Goal: Information Seeking & Learning: Learn about a topic

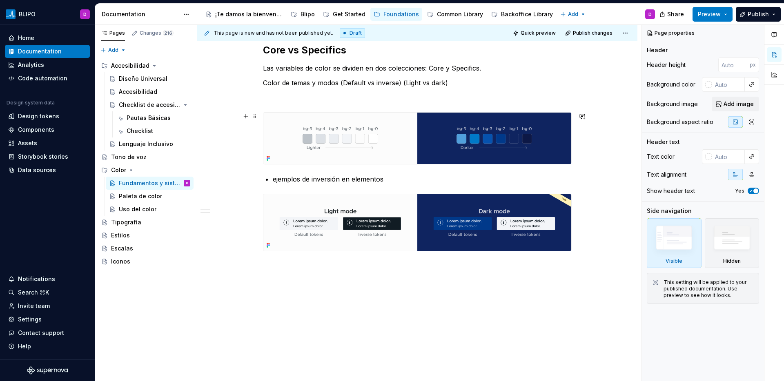
scroll to position [880, 0]
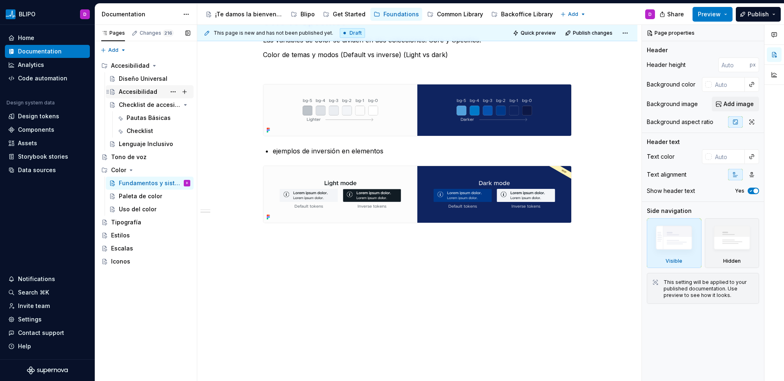
click at [125, 95] on div "Accesibilidad" at bounding box center [138, 92] width 38 height 8
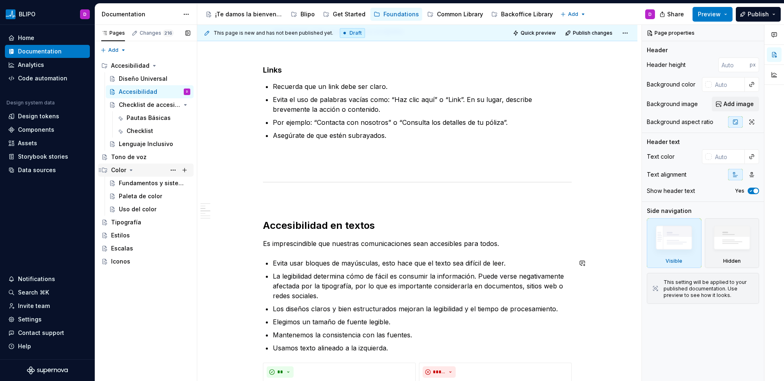
scroll to position [484, 0]
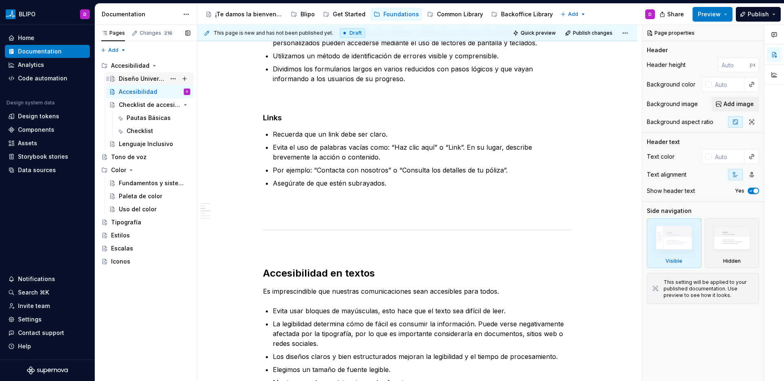
click at [143, 78] on div "Diseño Universal" at bounding box center [142, 79] width 47 height 8
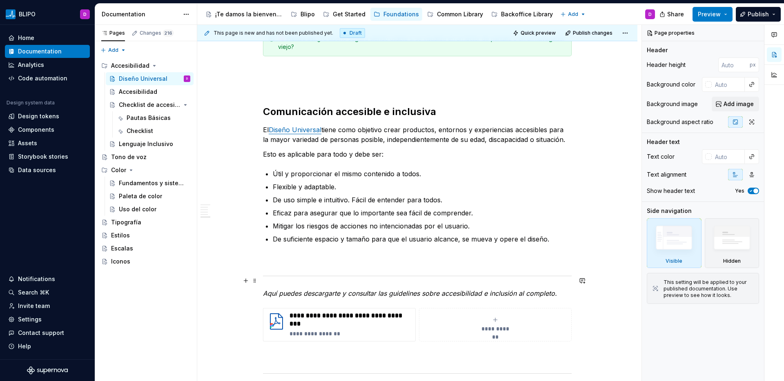
scroll to position [1058, 0]
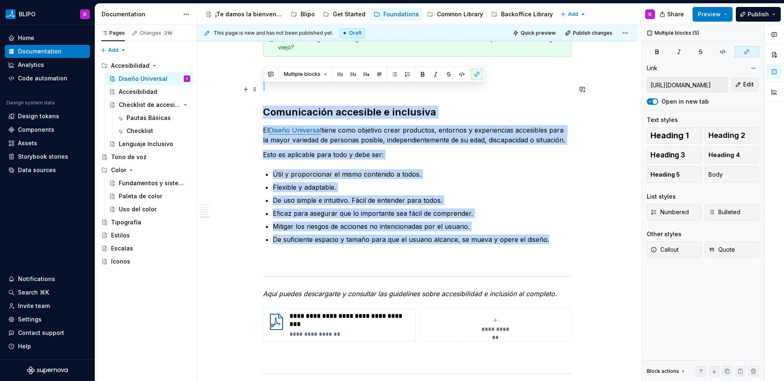
drag, startPoint x: 558, startPoint y: 248, endPoint x: 259, endPoint y: 87, distance: 339.5
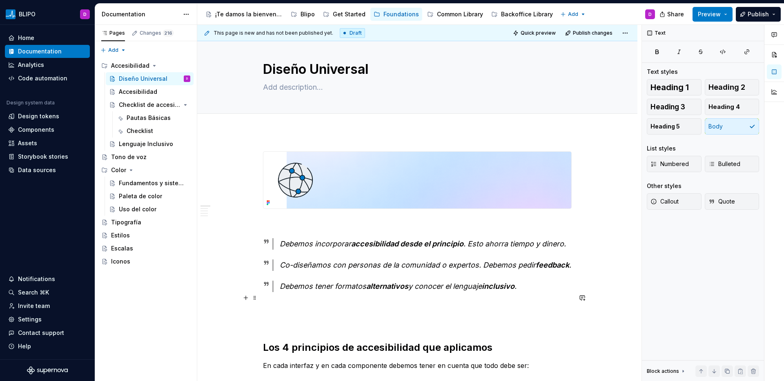
scroll to position [17, 0]
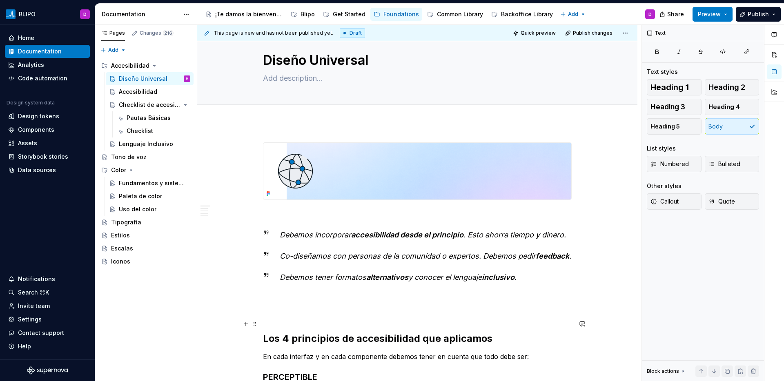
click at [280, 318] on p at bounding box center [417, 313] width 309 height 10
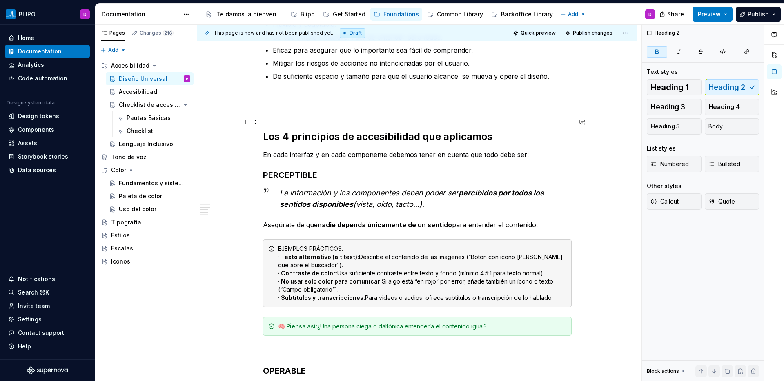
scroll to position [138, 0]
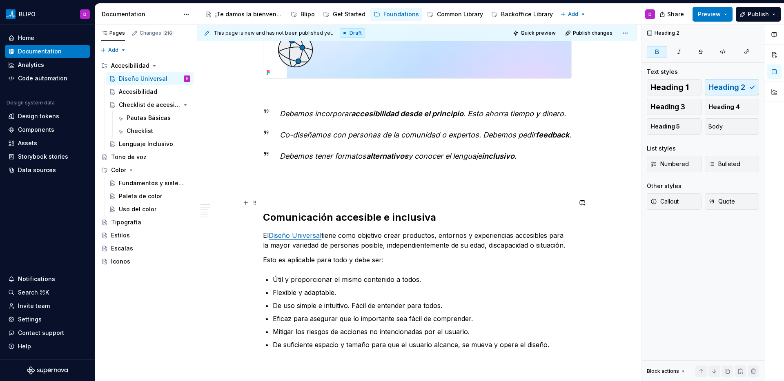
click at [282, 196] on p at bounding box center [417, 192] width 309 height 10
click at [275, 182] on p at bounding box center [417, 177] width 309 height 10
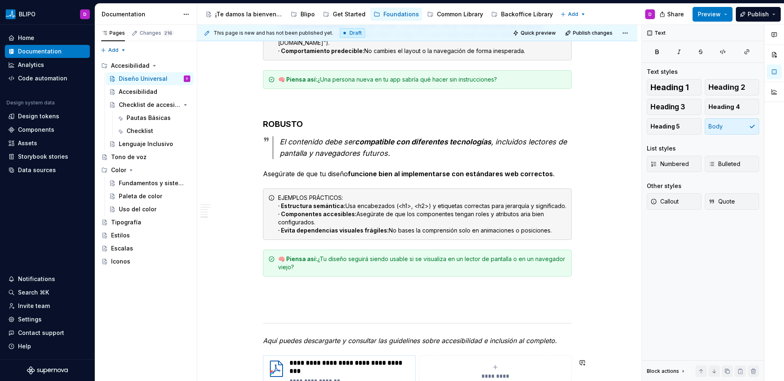
scroll to position [828, 0]
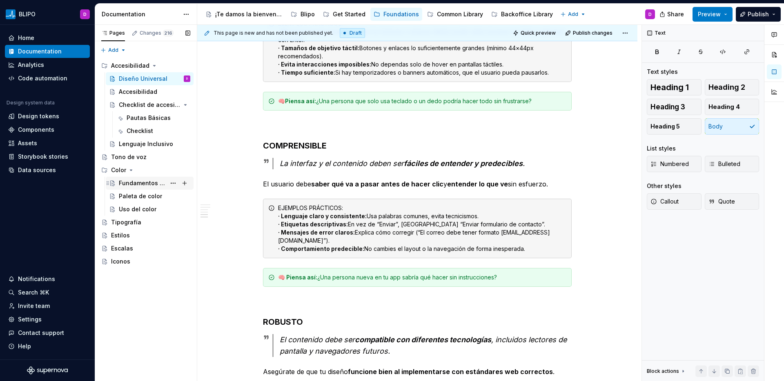
click at [142, 185] on div "Fundamentos y sistema" at bounding box center [142, 183] width 47 height 8
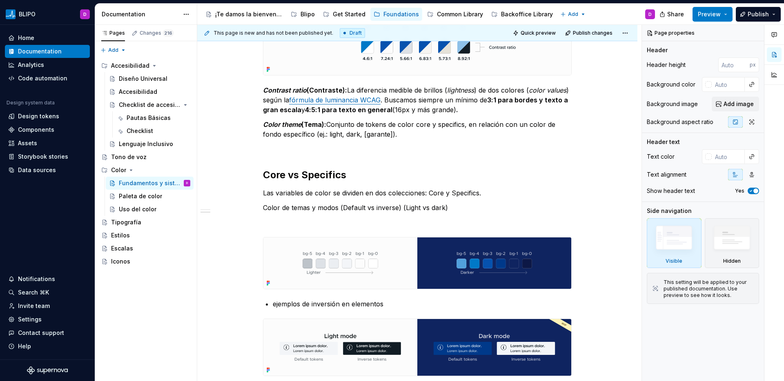
scroll to position [725, 0]
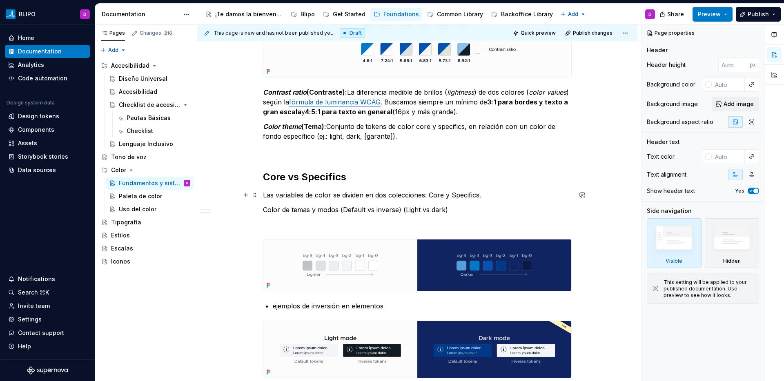
click at [485, 196] on p "Las variables de color se dividen en dos colecciones: Core y Specifics." at bounding box center [417, 195] width 309 height 10
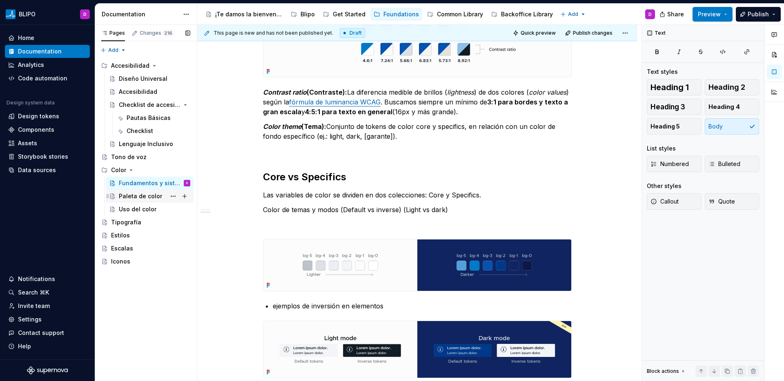
click at [138, 199] on div "Paleta de color" at bounding box center [140, 196] width 43 height 8
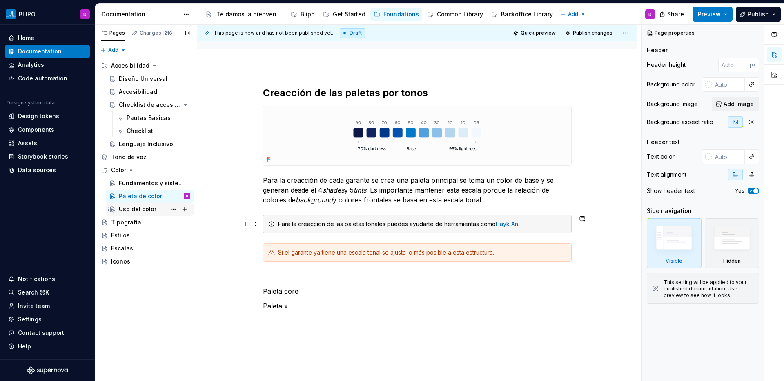
scroll to position [72, 0]
click at [138, 185] on div "Fundamentos y sistema" at bounding box center [142, 183] width 47 height 8
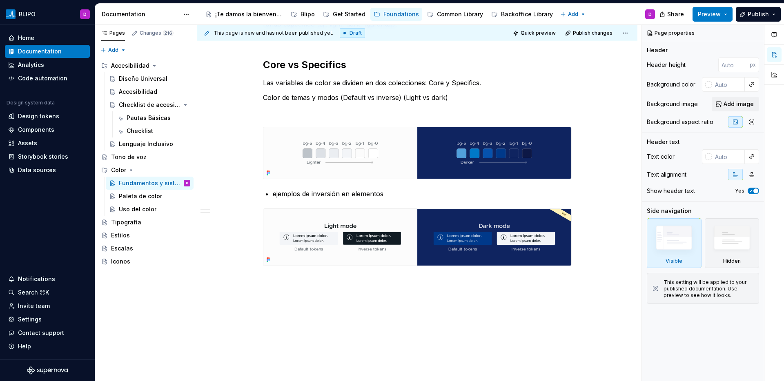
scroll to position [724, 0]
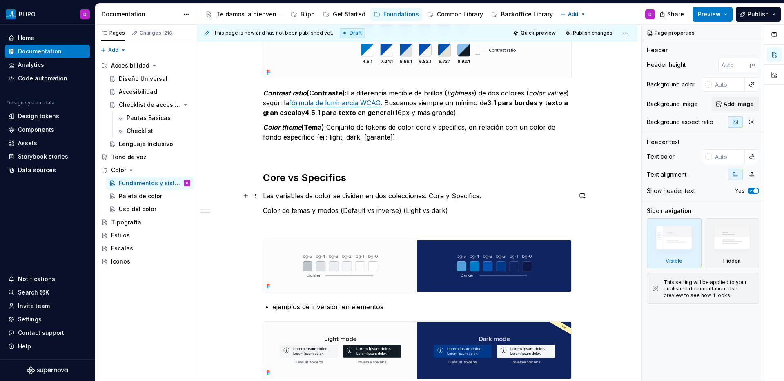
type textarea "*"
click at [482, 198] on p "Las variables de color se dividen en dos colecciones: Core y Specifics." at bounding box center [417, 196] width 309 height 10
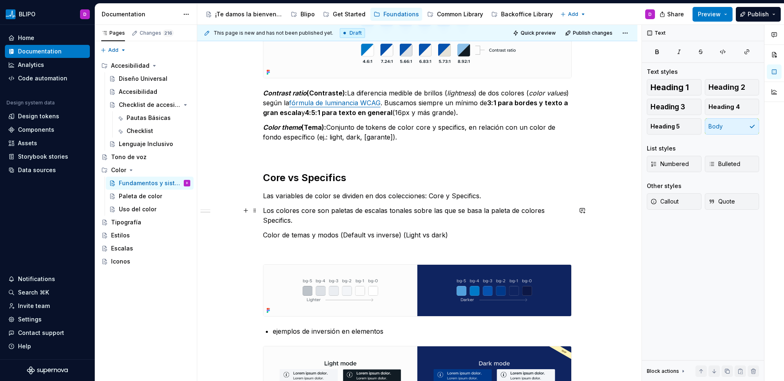
click at [309, 209] on p "Los colores core son paletas de escalas tonales sobre las que se basa la paleta…" at bounding box center [417, 216] width 309 height 20
click at [304, 211] on p "Los colores core son paletas de escalas tonales sobre las que se basa la paleta…" at bounding box center [417, 216] width 309 height 20
click at [307, 211] on p "Los colores Core son paletas de escalas tonales sobre las que se basa la paleta…" at bounding box center [417, 216] width 309 height 20
click at [436, 196] on button "button" at bounding box center [433, 195] width 11 height 11
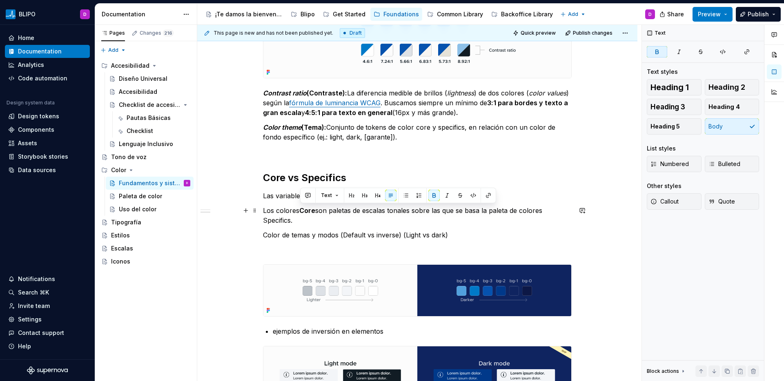
click at [278, 220] on p "Los colores Core son paletas de escalas tonales sobre las que se basa la paleta…" at bounding box center [417, 216] width 309 height 20
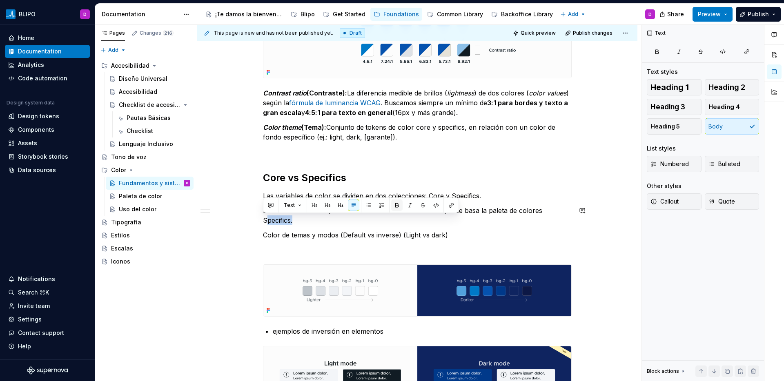
click at [391, 205] on button "button" at bounding box center [396, 205] width 11 height 11
click at [360, 231] on p "Color de temas y modos (Default vs inverse) (Light vs dark)" at bounding box center [417, 235] width 309 height 10
click at [305, 220] on p "Los colores Core son paletas de escalas tonales sobre las que se basa la paleta…" at bounding box center [417, 216] width 309 height 20
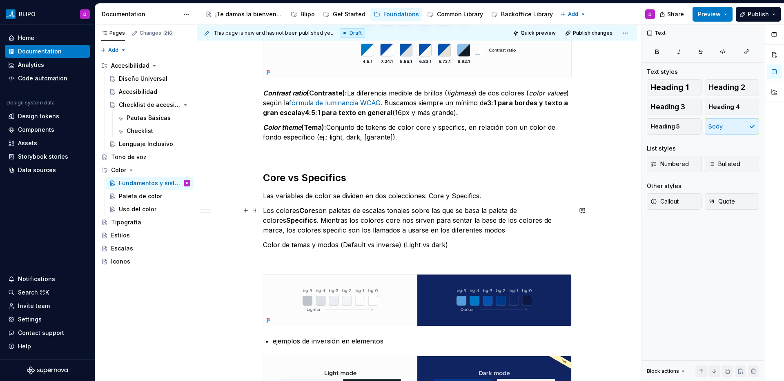
click at [469, 222] on p "Los colores Core son paletas de escalas tonales sobre las que se basa la paleta…" at bounding box center [417, 220] width 309 height 29
click at [453, 221] on p "Los colores Core son paletas de escalas tonales sobre las que se basa la paleta…" at bounding box center [417, 220] width 309 height 29
click at [296, 223] on p "Los colores Core son paletas de escalas tonales sobre las que se basa la paleta…" at bounding box center [417, 220] width 309 height 29
click at [468, 224] on p "Los colores Core son paletas de escalas tonales sobre las que se basa la paleta…" at bounding box center [417, 220] width 309 height 29
click at [542, 223] on p "Los colores Core son paletas de escalas tonales sobre las que se basa la paleta…" at bounding box center [417, 220] width 309 height 29
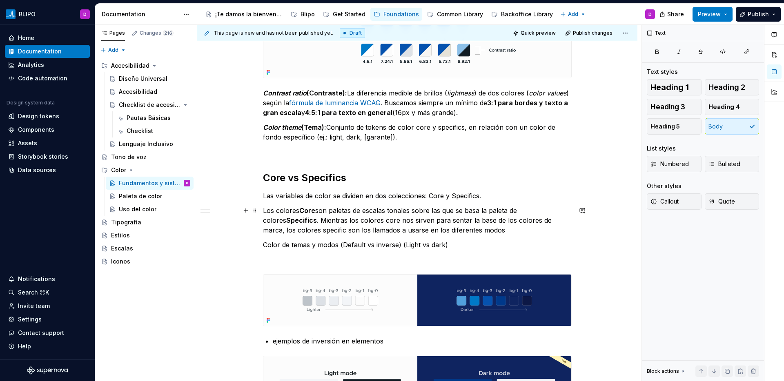
click at [542, 223] on p "Los colores Core son paletas de escalas tonales sobre las que se basa la paleta…" at bounding box center [417, 220] width 309 height 29
click at [517, 223] on p "Los colores Core son paletas de escalas tonales sobre las que se basa la paleta…" at bounding box center [417, 220] width 309 height 29
click at [522, 223] on p "Los colores Core son paletas de escalas tonales sobre las que se basa la paleta…" at bounding box center [417, 220] width 309 height 29
click at [290, 232] on p "Los colores Core son paletas de escalas tonales sobre las que se basa la paleta…" at bounding box center [417, 220] width 309 height 29
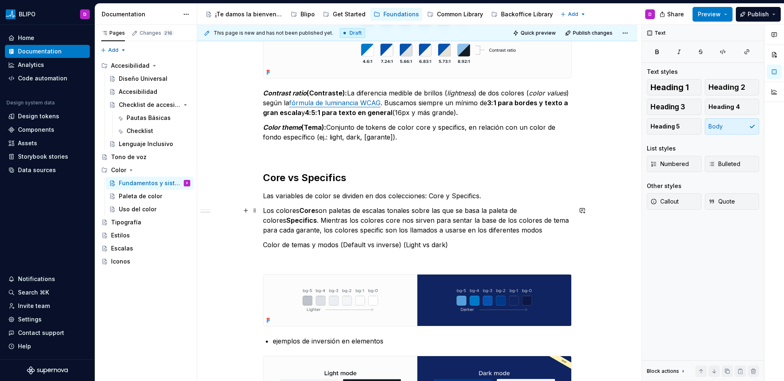
click at [349, 232] on p "Los colores Core son paletas de escalas tonales sobre las que se basa la paleta…" at bounding box center [417, 220] width 309 height 29
click at [439, 232] on p "Los colores Core son paletas de escalas tonales sobre las que se basa la paleta…" at bounding box center [417, 220] width 309 height 29
click at [527, 230] on p "Los colores Core son paletas de escalas tonales sobre las que se basa la paleta…" at bounding box center [417, 220] width 309 height 29
click at [450, 231] on p "Los colores Core son paletas de escalas tonales sobre las que se basa la paleta…" at bounding box center [417, 220] width 309 height 29
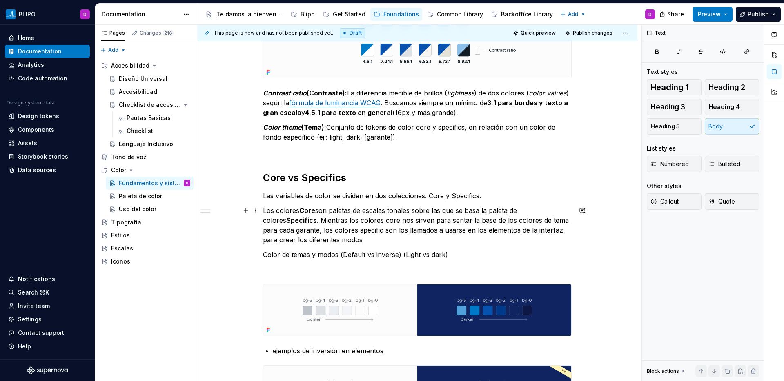
click at [366, 238] on p "Los colores Core son paletas de escalas tonales sobre las que se basa la paleta…" at bounding box center [417, 225] width 309 height 39
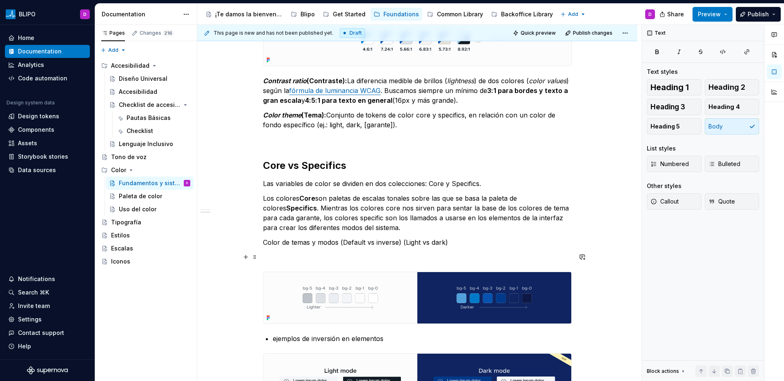
scroll to position [737, 0]
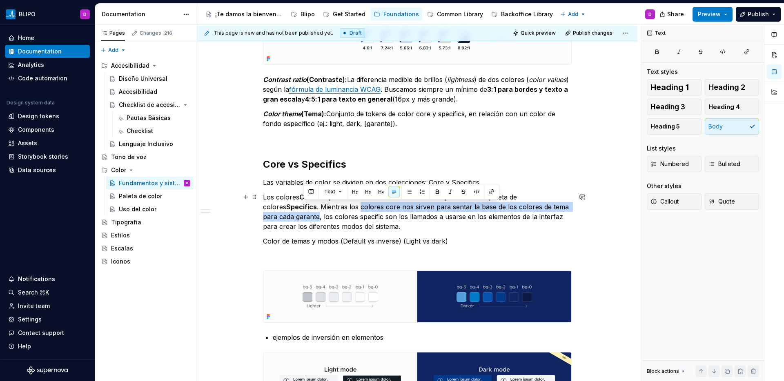
drag, startPoint x: 336, startPoint y: 209, endPoint x: 302, endPoint y: 220, distance: 35.4
click at [302, 220] on p "Los colores Core son paletas de escalas tonales sobre las que se basa la paleta…" at bounding box center [417, 211] width 309 height 39
click at [436, 191] on button "button" at bounding box center [436, 191] width 11 height 11
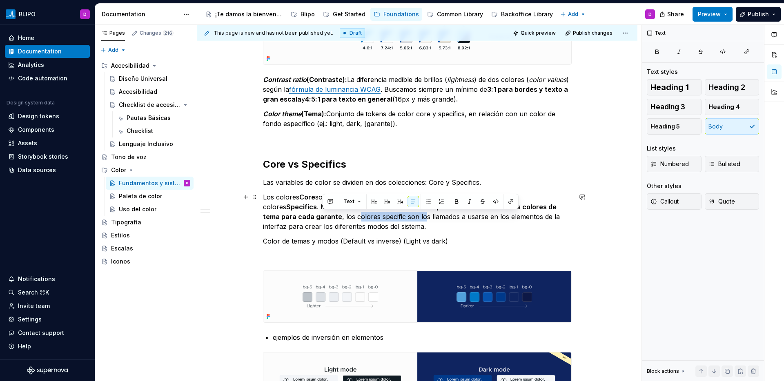
drag, startPoint x: 321, startPoint y: 218, endPoint x: 387, endPoint y: 221, distance: 65.8
click at [387, 221] on p "Los colores Core son paletas de escalas tonales sobre las que se basa la paleta…" at bounding box center [417, 211] width 309 height 39
click at [368, 225] on p "Los colores Core son paletas de escalas tonales sobre las que se basa la paleta…" at bounding box center [417, 211] width 309 height 39
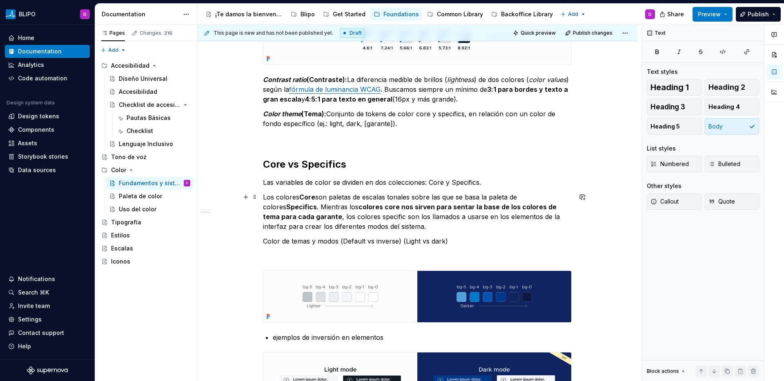
drag, startPoint x: 318, startPoint y: 217, endPoint x: 383, endPoint y: 227, distance: 66.5
click at [383, 227] on p "Los colores Core son paletas de escalas tonales sobre las que se basa la paleta…" at bounding box center [417, 211] width 309 height 39
drag, startPoint x: 318, startPoint y: 218, endPoint x: 376, endPoint y: 228, distance: 59.3
click at [376, 228] on p "Los colores Core son paletas de escalas tonales sobre las que se basa la paleta…" at bounding box center [417, 211] width 309 height 39
click at [396, 225] on p "Los colores Core son paletas de escalas tonales sobre las que se basa la paleta…" at bounding box center [417, 211] width 309 height 39
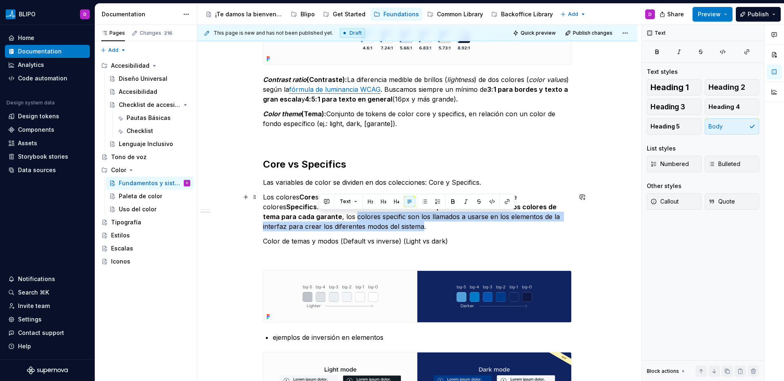
drag, startPoint x: 319, startPoint y: 218, endPoint x: 382, endPoint y: 226, distance: 63.4
click at [382, 226] on p "Los colores Core son paletas de escalas tonales sobre las que se basa la paleta…" at bounding box center [417, 211] width 309 height 39
click at [451, 203] on button "button" at bounding box center [452, 201] width 11 height 11
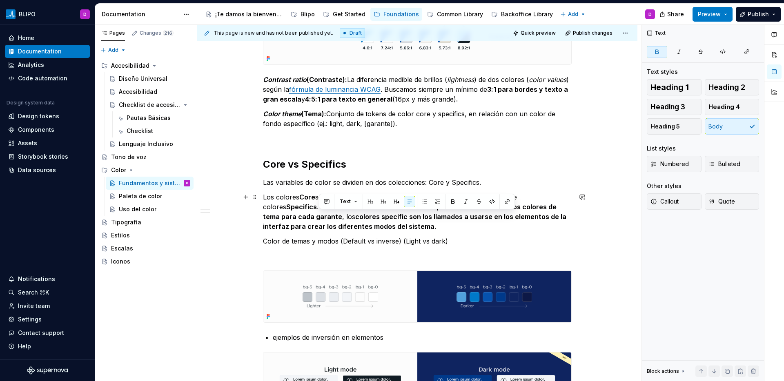
click at [415, 226] on p "Los colores Core son paletas de escalas tonales sobre las que se basa la paleta…" at bounding box center [417, 211] width 309 height 39
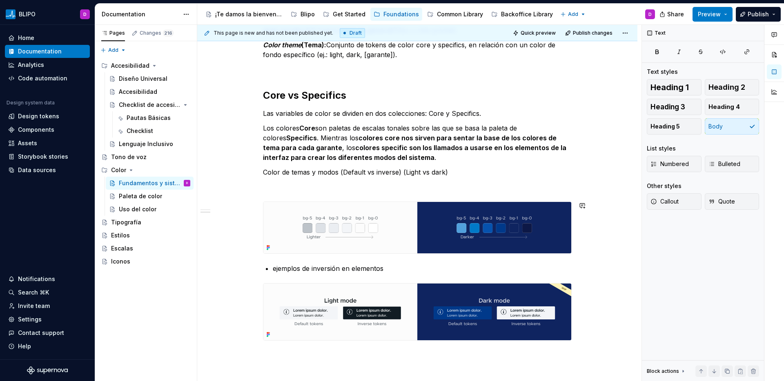
scroll to position [794, 0]
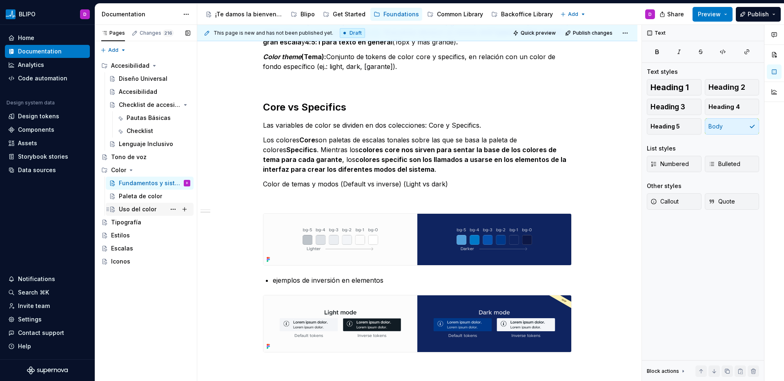
click at [149, 210] on div "Uso del color" at bounding box center [138, 209] width 38 height 8
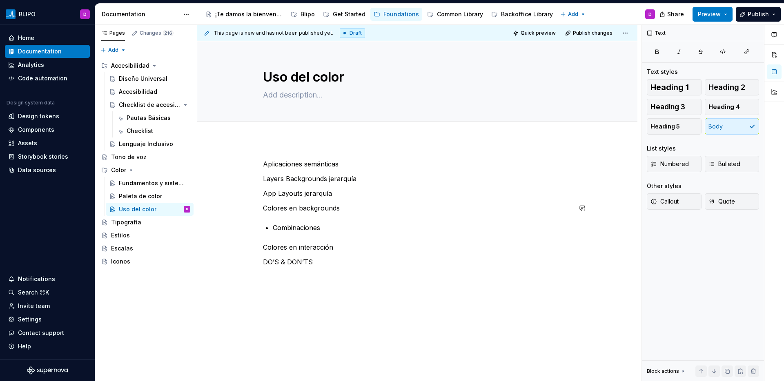
click at [329, 202] on div "Aplicaciones semánticas Layers Backgrounds jerarquía App Layouts jerarquía Colo…" at bounding box center [417, 227] width 309 height 137
click at [146, 181] on div "Fundamentos y sistema" at bounding box center [142, 183] width 47 height 8
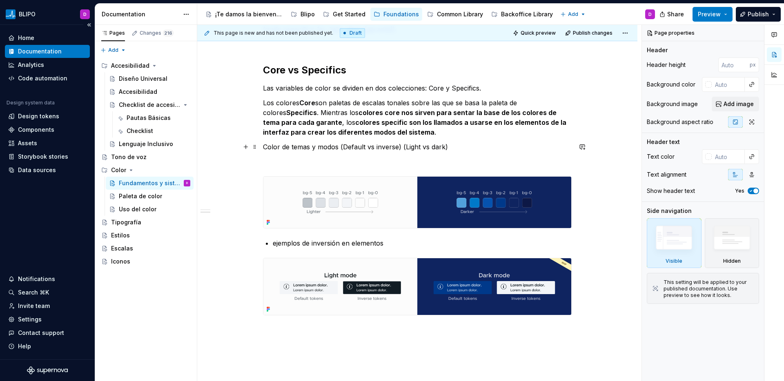
scroll to position [798, 0]
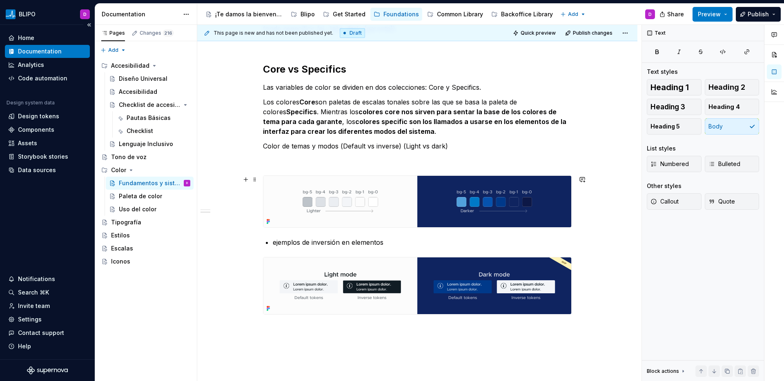
scroll to position [831, 0]
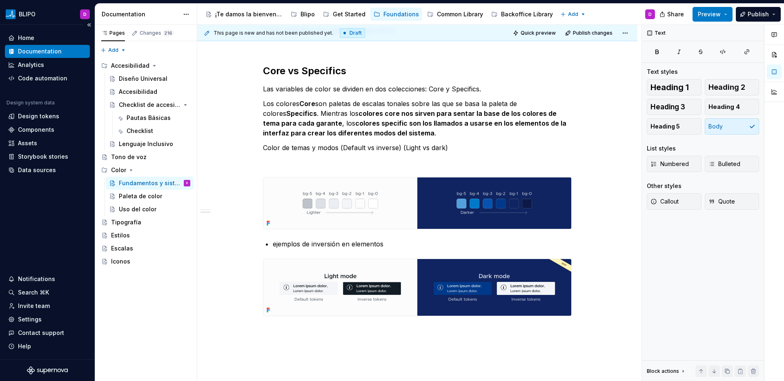
type textarea "*"
click at [409, 133] on p "Los colores Core son paletas de escalas tonales sobre las que se basa la paleta…" at bounding box center [417, 118] width 309 height 39
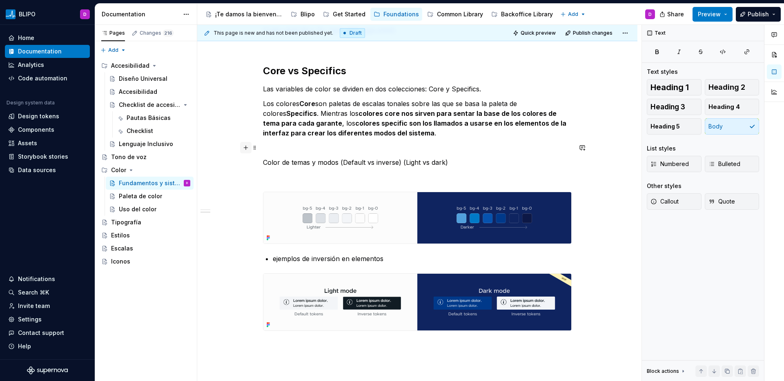
click at [247, 150] on button "button" at bounding box center [245, 147] width 11 height 11
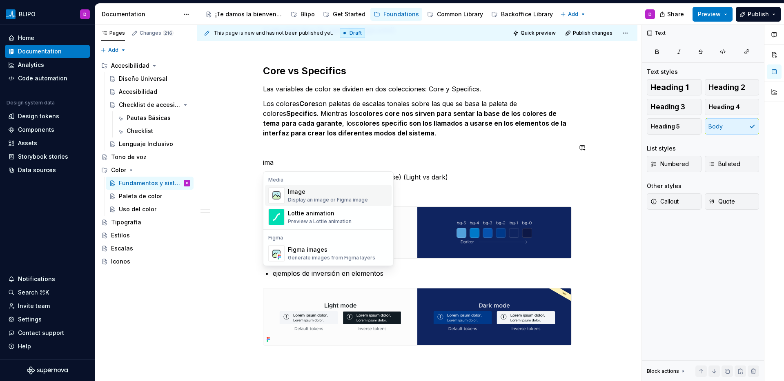
click at [307, 193] on div "Image" at bounding box center [328, 192] width 80 height 8
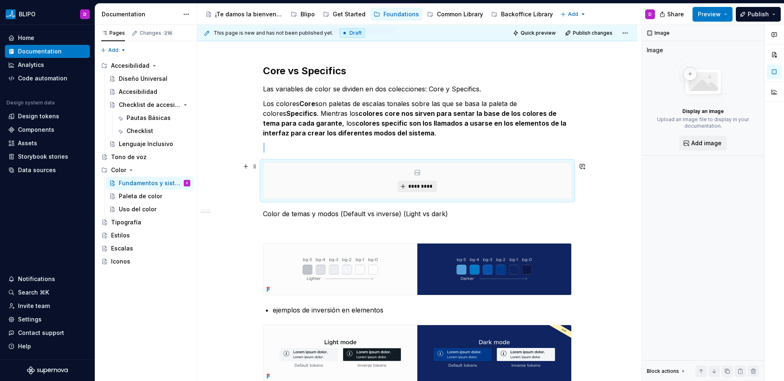
click at [413, 186] on span "*********" at bounding box center [420, 186] width 25 height 7
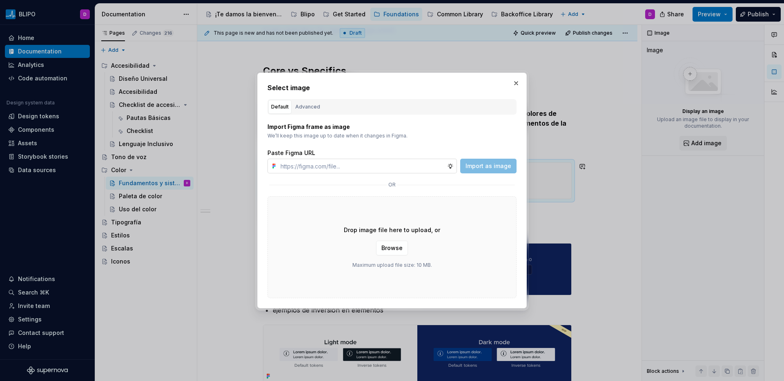
type textarea "*"
type input "[URL][DOMAIN_NAME]"
click at [489, 164] on span "Import as image" at bounding box center [488, 166] width 46 height 8
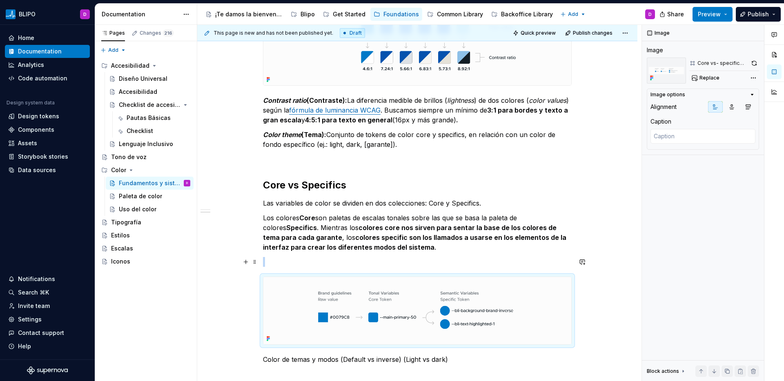
scroll to position [717, 0]
click at [357, 264] on p at bounding box center [417, 262] width 309 height 10
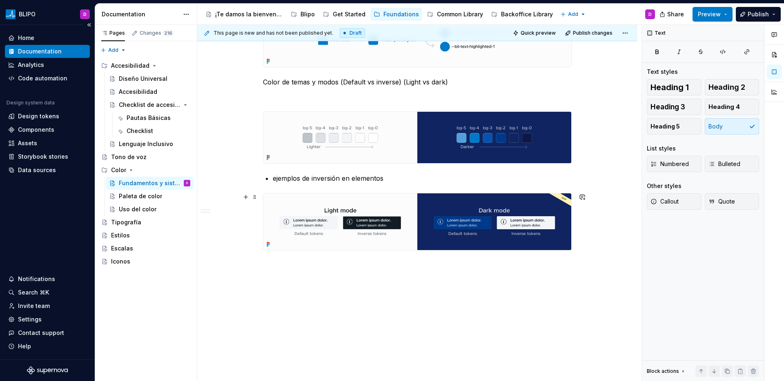
scroll to position [980, 0]
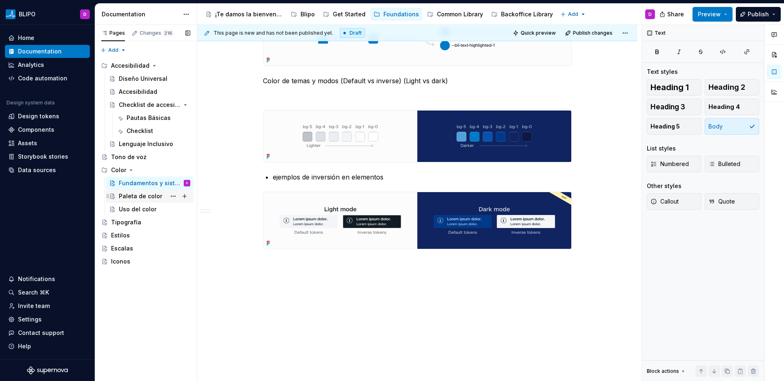
click at [146, 196] on div "Paleta de color" at bounding box center [140, 196] width 43 height 8
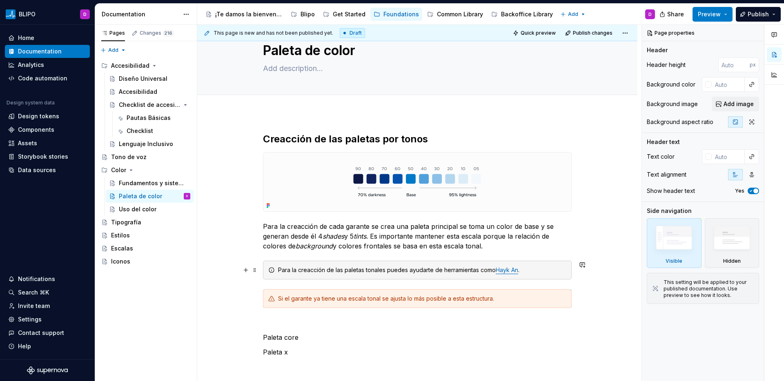
scroll to position [24, 0]
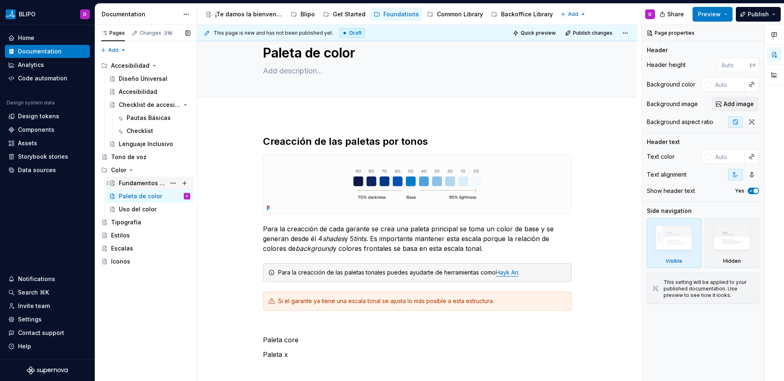
click at [153, 184] on div "Fundamentos y sistema" at bounding box center [142, 183] width 47 height 8
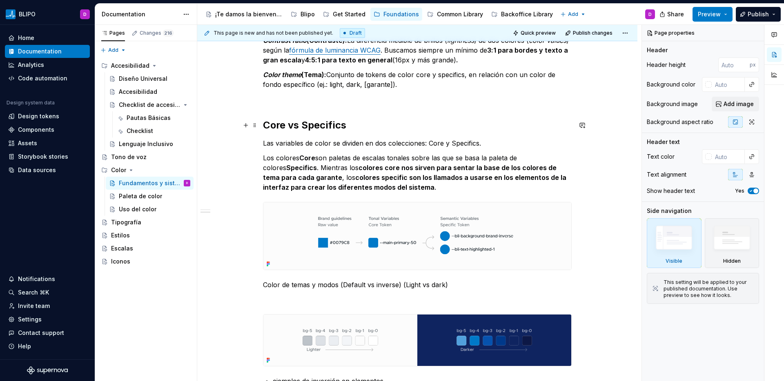
scroll to position [773, 0]
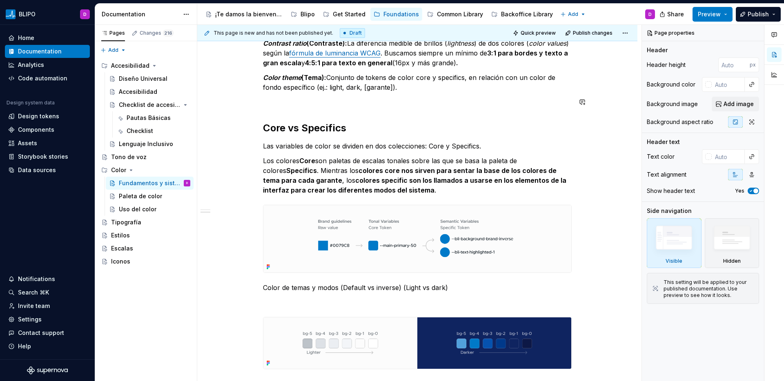
type textarea "*"
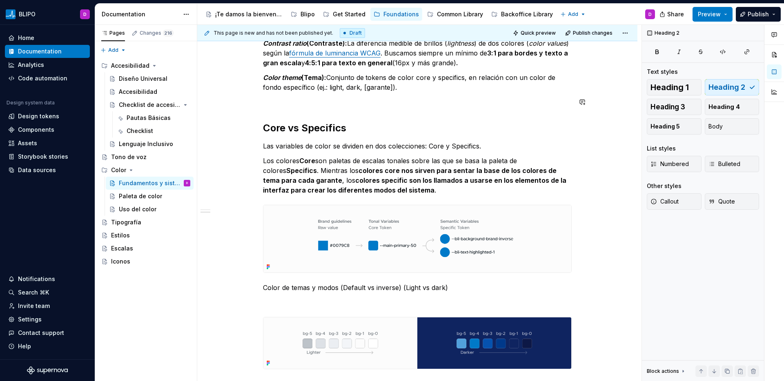
click at [267, 104] on p at bounding box center [417, 102] width 309 height 10
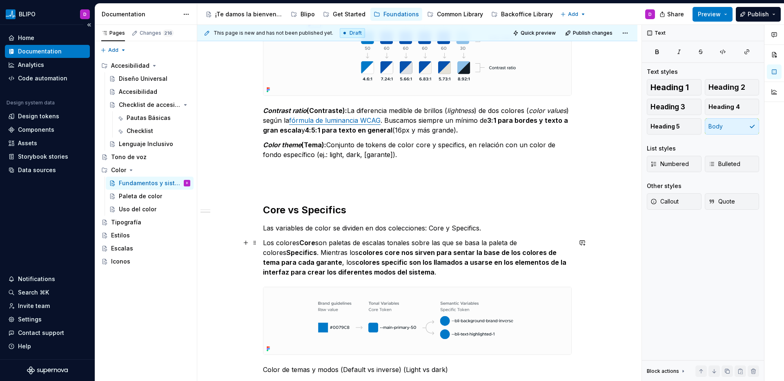
scroll to position [705, 0]
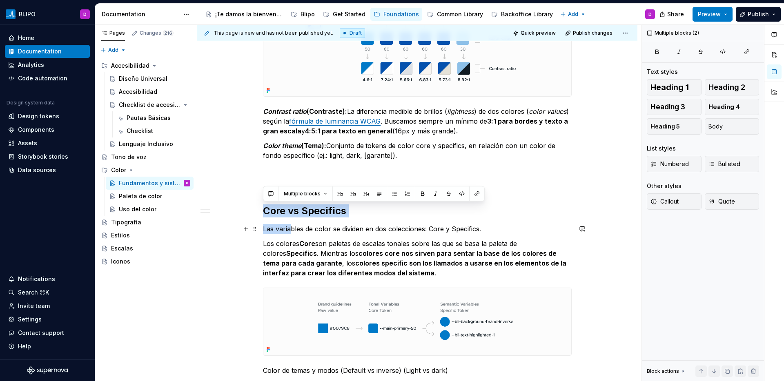
drag, startPoint x: 264, startPoint y: 211, endPoint x: 291, endPoint y: 229, distance: 32.9
click at [291, 229] on div "La vocación escalable y multi-marca de Blipo como sistema de diseño provoca que…" at bounding box center [417, 14] width 309 height 1120
copy div "Core vs Specifics Las varia"
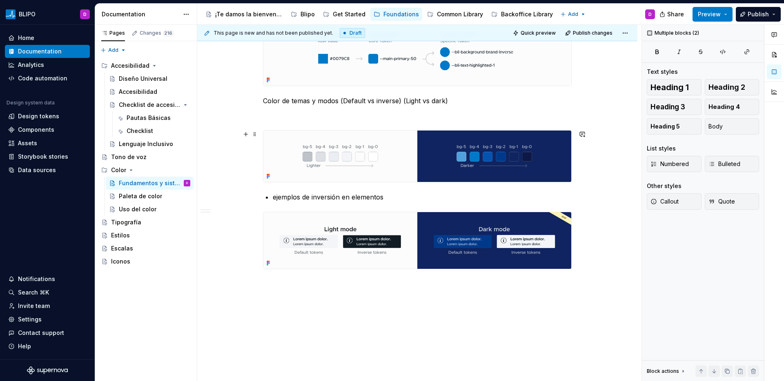
scroll to position [958, 0]
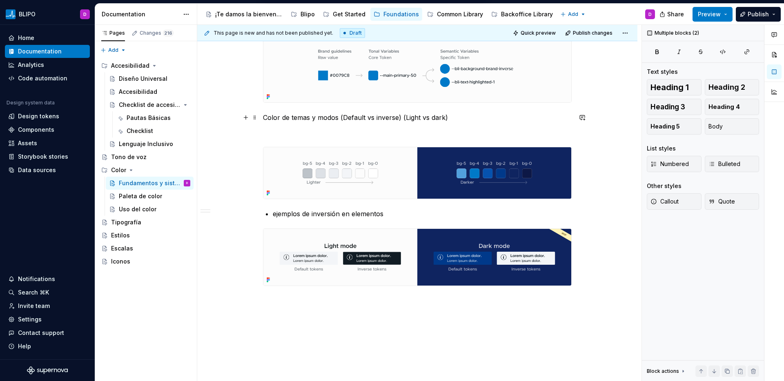
click at [264, 122] on p "Color de temas y modos (Default vs inverse) (Light vs dark)" at bounding box center [417, 118] width 309 height 10
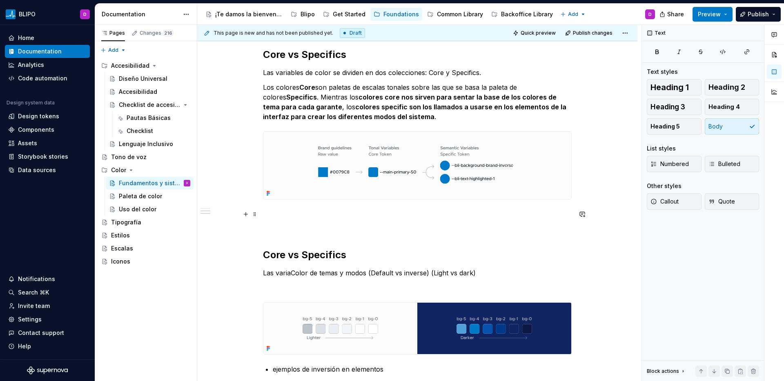
scroll to position [862, 0]
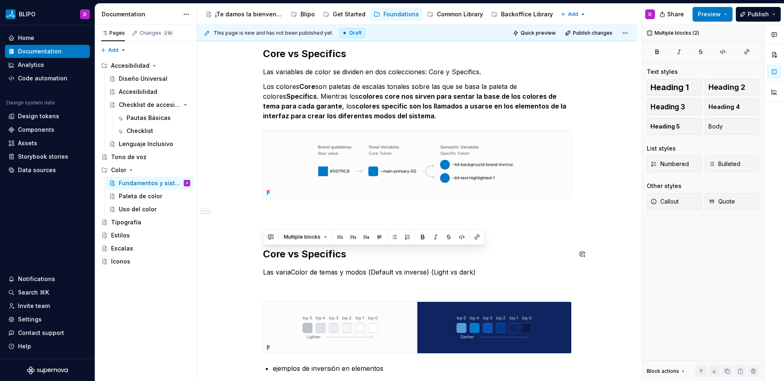
drag, startPoint x: 347, startPoint y: 255, endPoint x: 242, endPoint y: 262, distance: 105.6
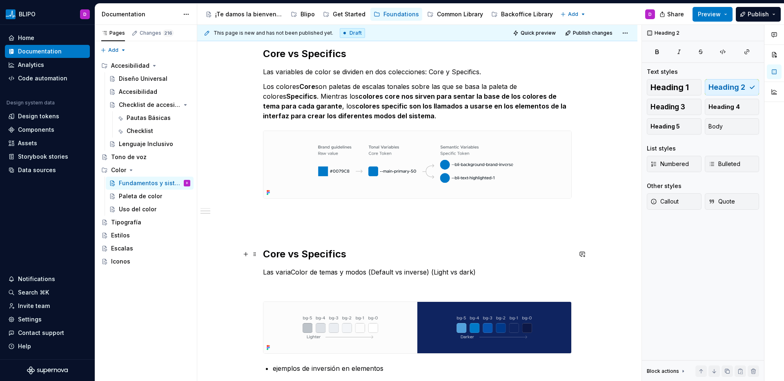
click at [277, 259] on h2 "Core vs Specifics" at bounding box center [417, 254] width 309 height 13
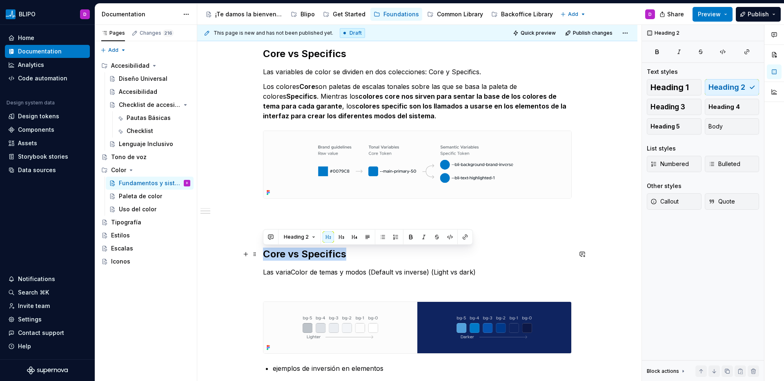
click at [277, 259] on h2 "Core vs Specifics" at bounding box center [417, 254] width 309 height 13
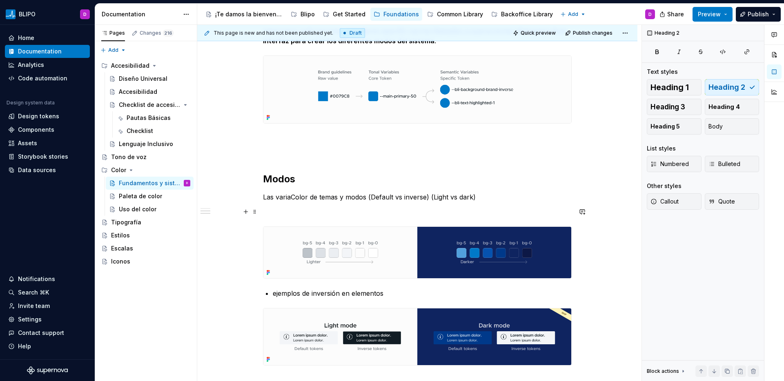
scroll to position [953, 0]
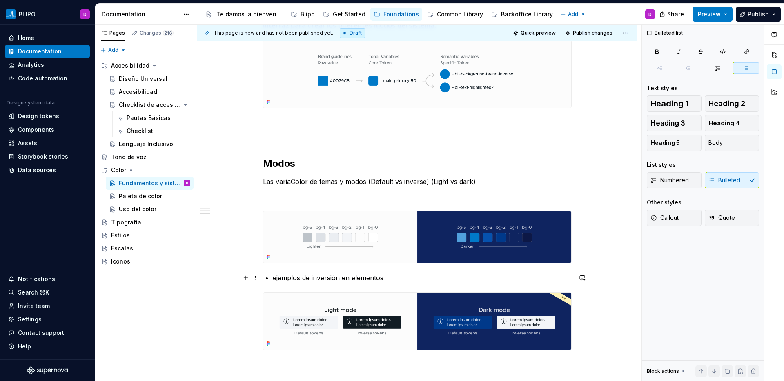
click at [273, 278] on p "ejemplos de inversión en elementos" at bounding box center [422, 278] width 299 height 10
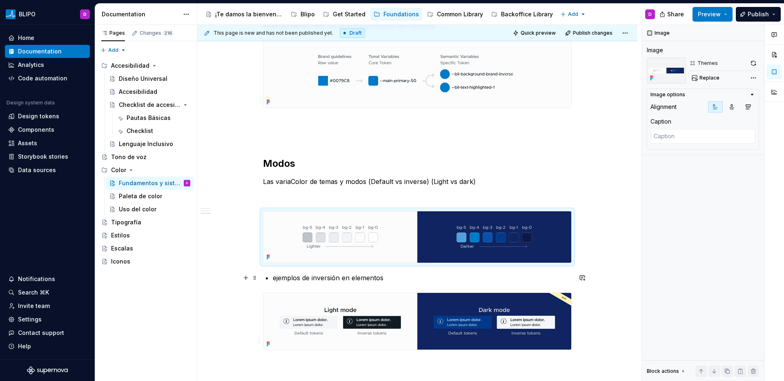
click at [386, 277] on p "ejemplos de inversión en elementos" at bounding box center [422, 278] width 299 height 10
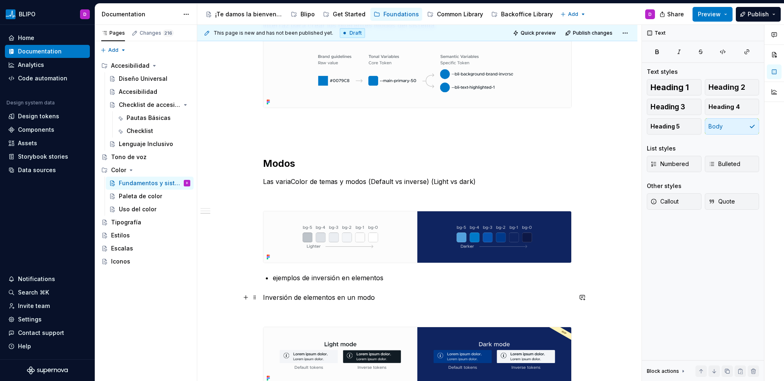
click at [339, 300] on p "Inversión de elementos en un modo" at bounding box center [417, 298] width 309 height 10
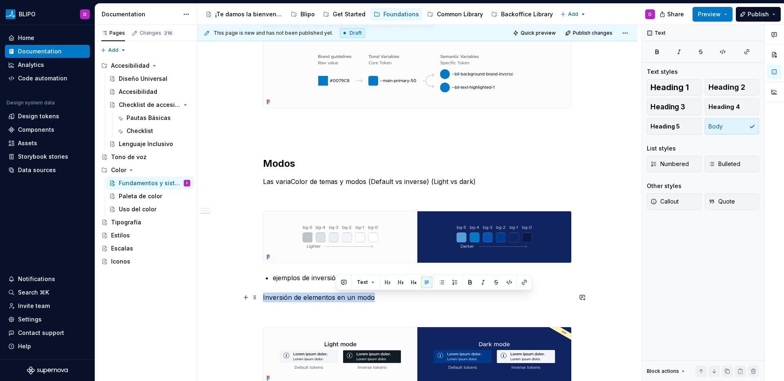
click at [339, 300] on p "Inversión de elementos en un modo" at bounding box center [417, 298] width 309 height 10
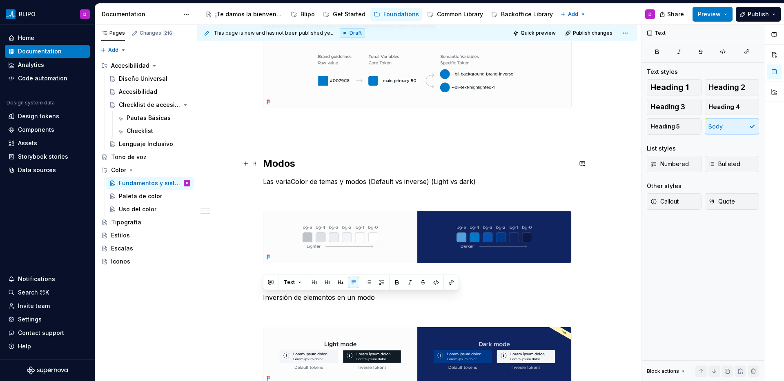
click at [281, 164] on h2 "Modos" at bounding box center [417, 163] width 309 height 13
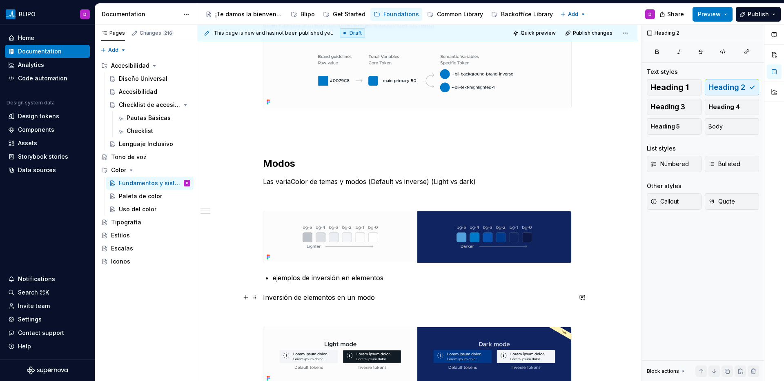
click at [331, 298] on p "Inversión de elementos en un modo" at bounding box center [417, 298] width 309 height 10
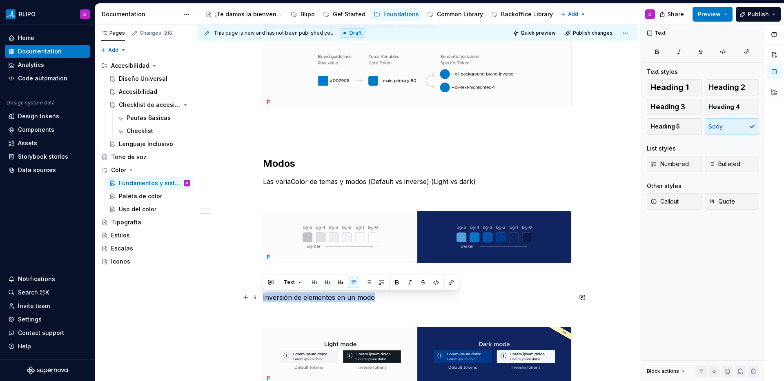
click at [331, 298] on p "Inversión de elementos en un modo" at bounding box center [417, 298] width 309 height 10
click at [728, 107] on span "Heading 4" at bounding box center [723, 107] width 31 height 8
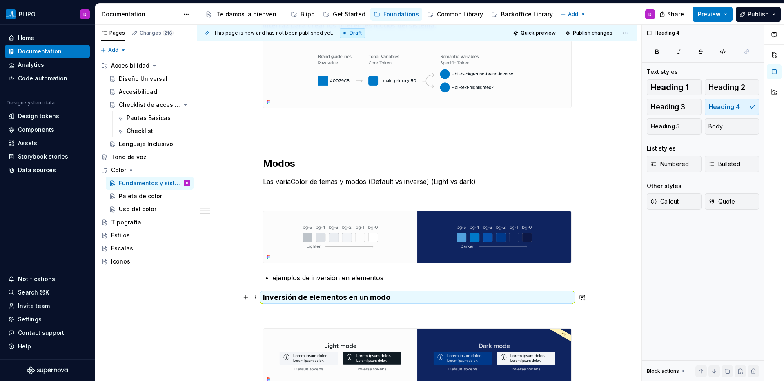
click at [412, 302] on h4 "Inversión de elementos en un modo" at bounding box center [417, 298] width 309 height 10
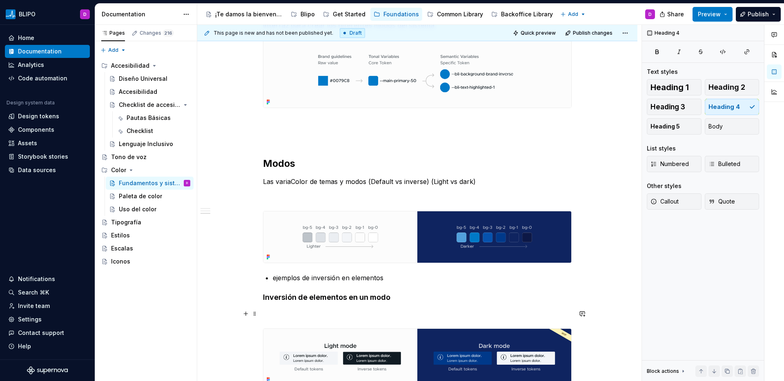
click at [298, 311] on p at bounding box center [417, 314] width 309 height 10
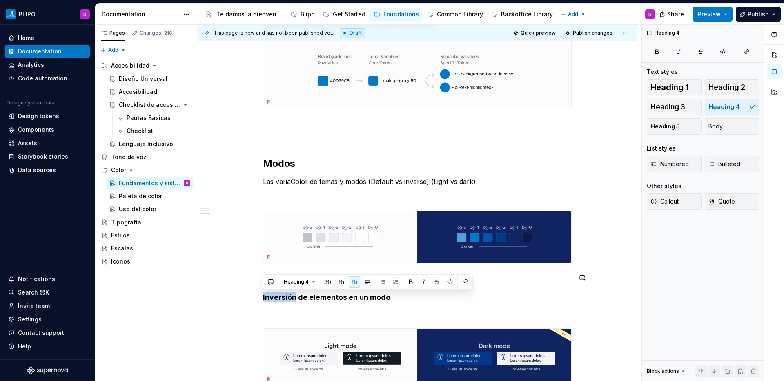
click at [390, 284] on button "button" at bounding box center [395, 281] width 11 height 11
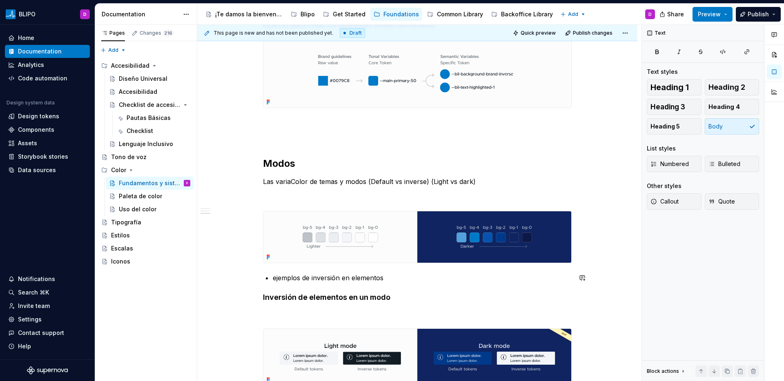
scroll to position [978, 0]
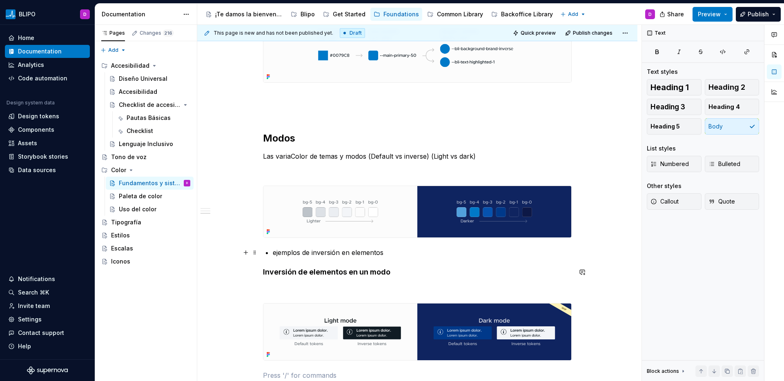
click at [297, 256] on p "ejemplos de inversión en elementos" at bounding box center [422, 253] width 299 height 10
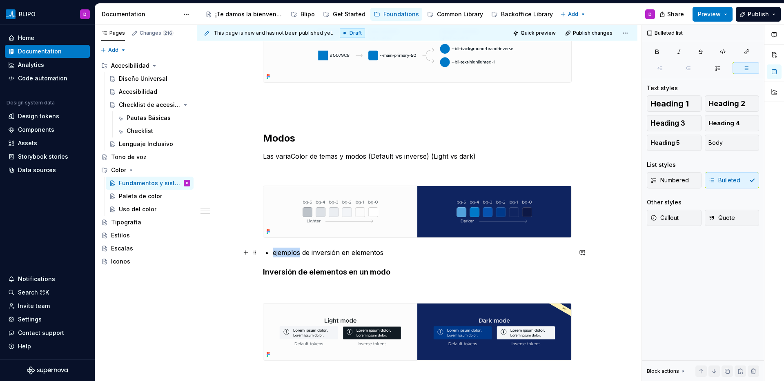
click at [297, 256] on p "ejemplos de inversión en elementos" at bounding box center [422, 253] width 299 height 10
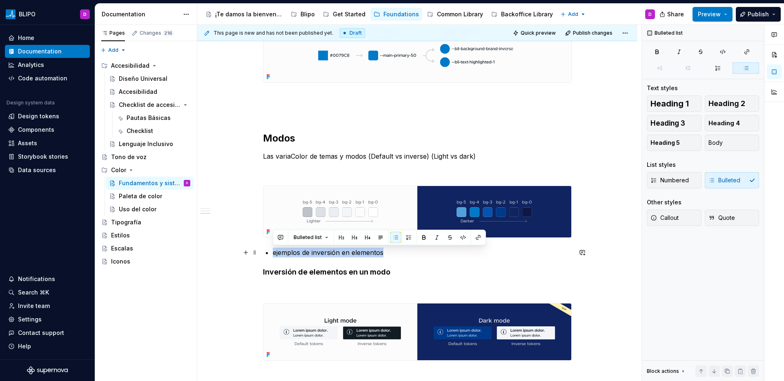
click at [297, 256] on p "ejemplos de inversión en elementos" at bounding box center [422, 253] width 299 height 10
click at [255, 255] on span at bounding box center [254, 252] width 7 height 11
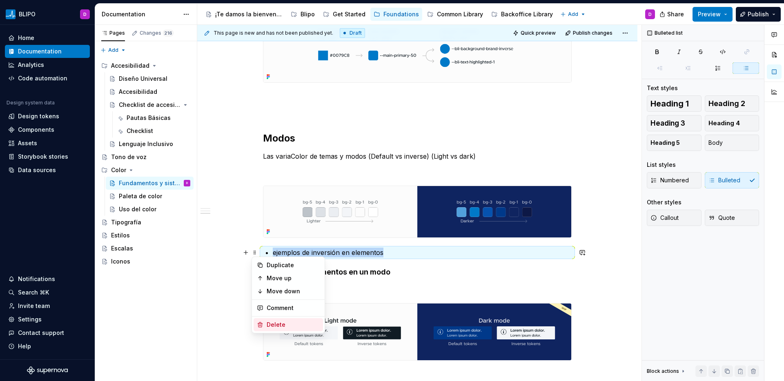
click at [277, 321] on div "Delete" at bounding box center [293, 325] width 53 height 8
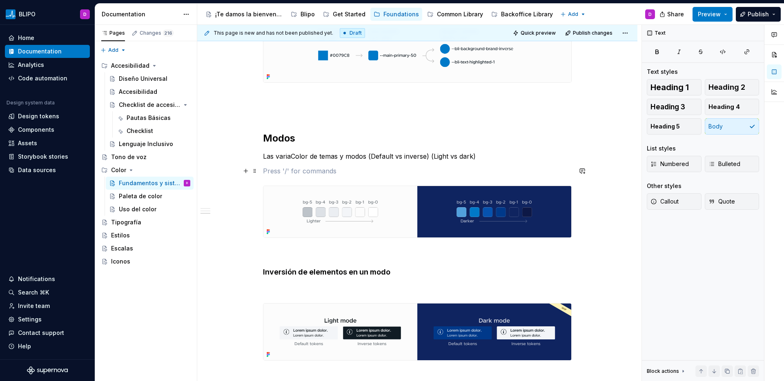
click at [296, 176] on p at bounding box center [417, 171] width 309 height 10
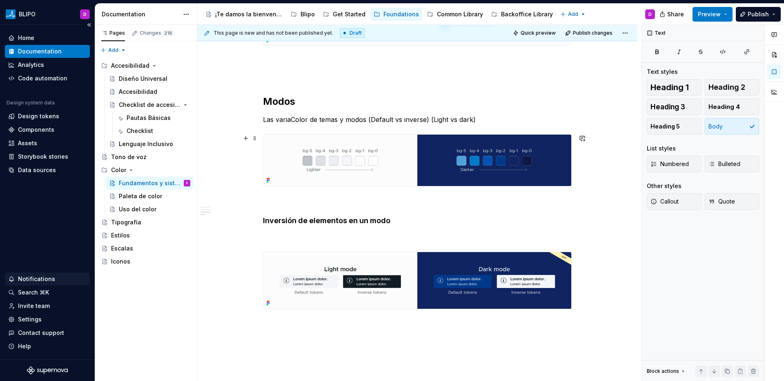
scroll to position [1008, 0]
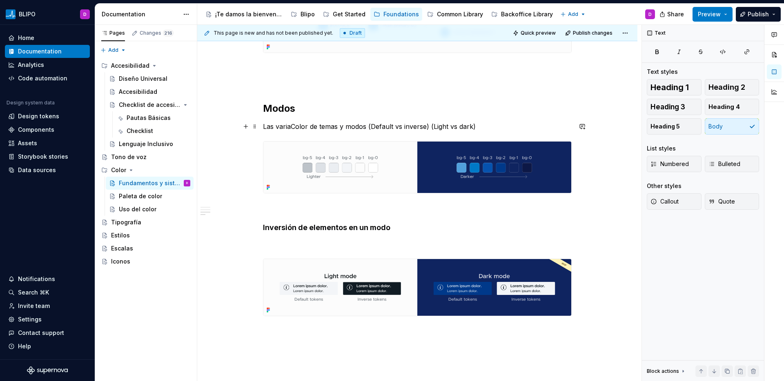
click at [354, 128] on p "Las variaColor de temas y modos (Default vs inverse) (Light vs dark)" at bounding box center [417, 127] width 309 height 10
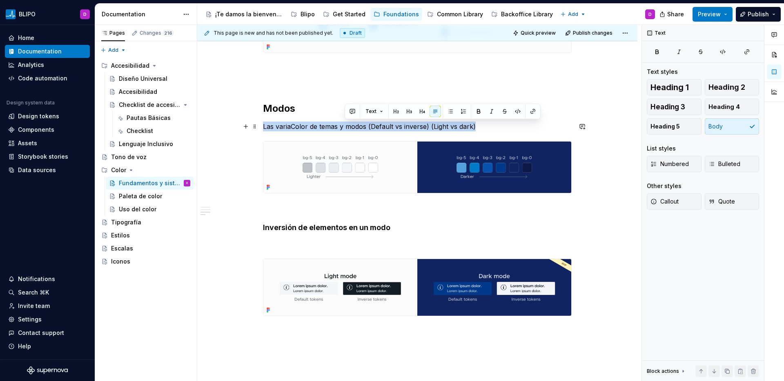
click at [354, 128] on p "Las variaColor de temas y modos (Default vs inverse) (Light vs dark)" at bounding box center [417, 127] width 309 height 10
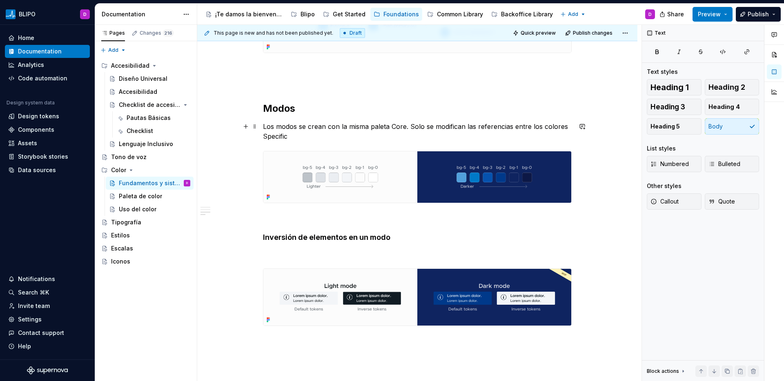
click at [518, 128] on p "Los modos se crean con la misma paleta Core. Solo se modifican las referencias …" at bounding box center [417, 132] width 309 height 20
click at [453, 137] on p "Los modos se crean con la misma paleta Core. Solo se modifican las referencias …" at bounding box center [417, 132] width 309 height 20
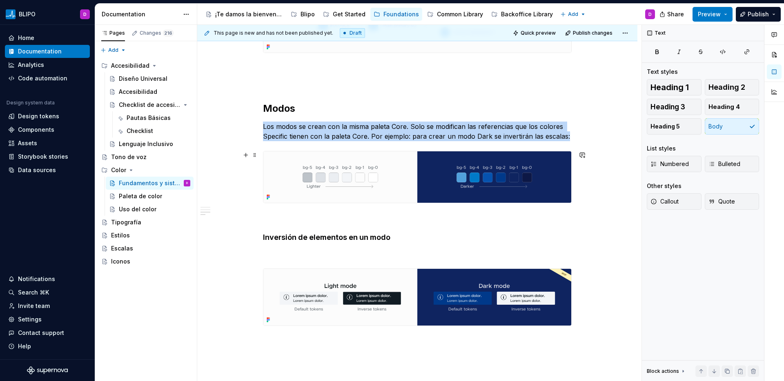
click at [448, 181] on img at bounding box center [417, 176] width 308 height 51
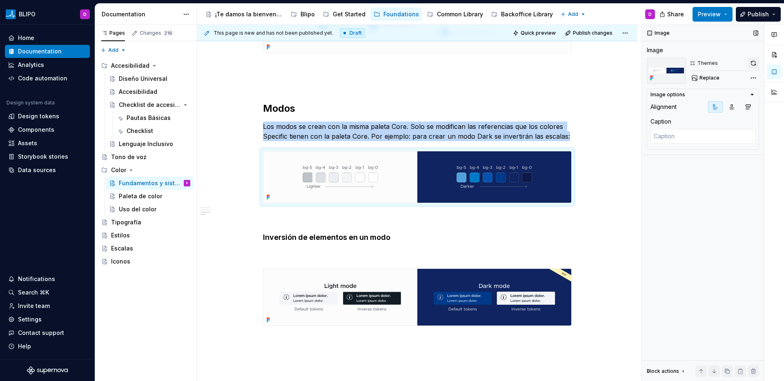
click at [754, 63] on button "button" at bounding box center [752, 63] width 11 height 11
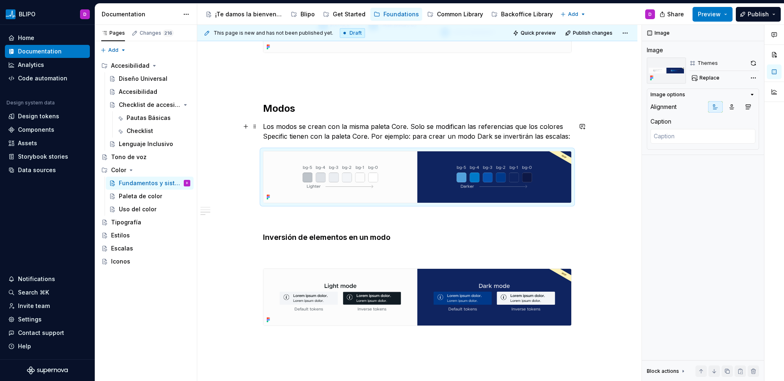
click at [564, 138] on p "Los modos se crean con la misma paleta Core. Solo se modifican las referencias …" at bounding box center [417, 132] width 309 height 20
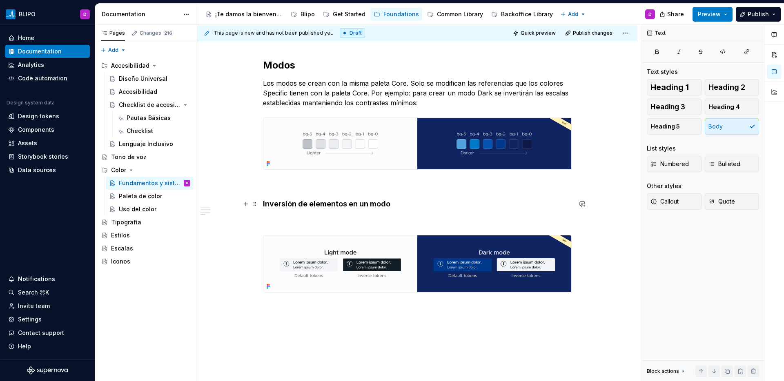
scroll to position [1054, 0]
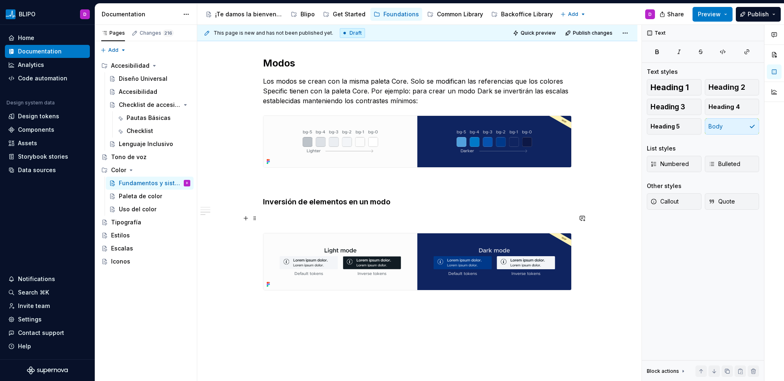
click at [298, 221] on p at bounding box center [417, 218] width 309 height 10
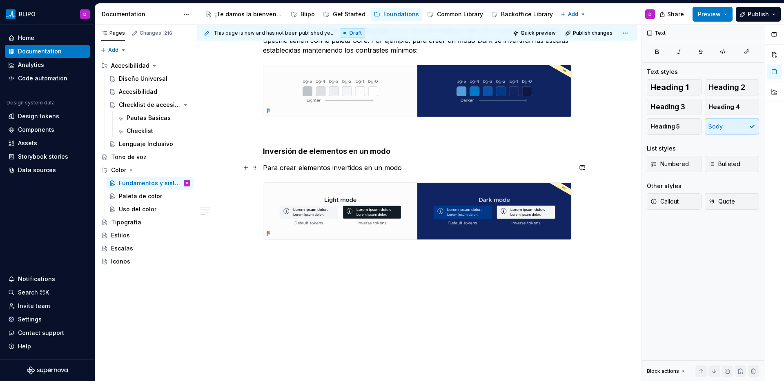
scroll to position [1105, 0]
click at [317, 273] on p at bounding box center [417, 269] width 309 height 10
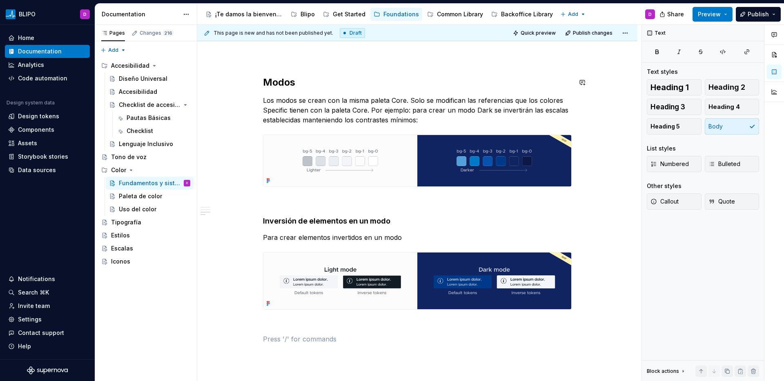
scroll to position [953, 0]
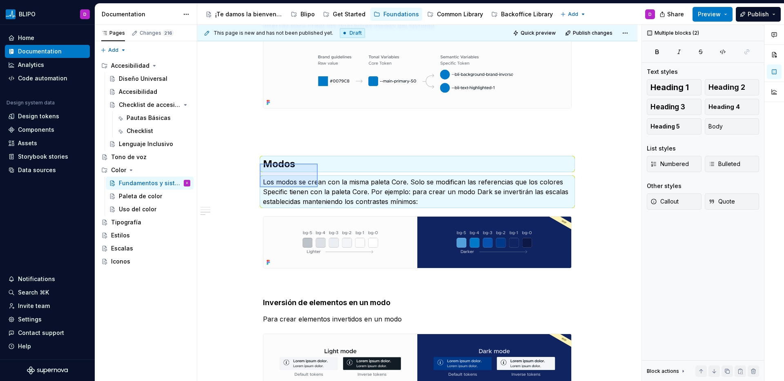
drag, startPoint x: 266, startPoint y: 165, endPoint x: 318, endPoint y: 187, distance: 56.1
click at [318, 187] on div "This page is new and has not been published yet. Draft Quick preview Publish ch…" at bounding box center [419, 203] width 444 height 357
click at [345, 182] on p "Los modos se crean con la misma paleta Core. Solo se modifican las referencias …" at bounding box center [417, 191] width 309 height 29
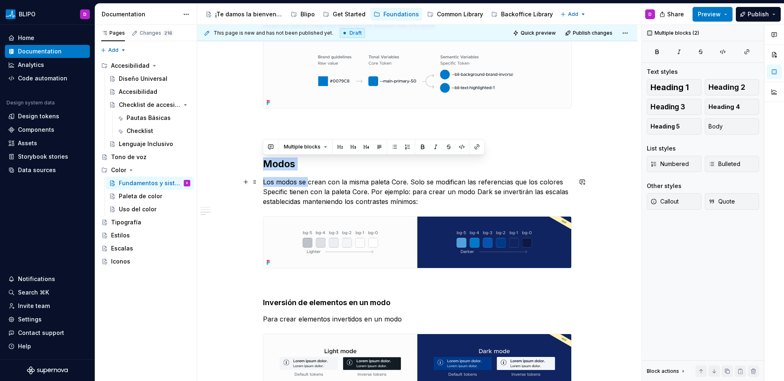
drag, startPoint x: 263, startPoint y: 162, endPoint x: 308, endPoint y: 184, distance: 50.0
copy div "Modos Los modos se"
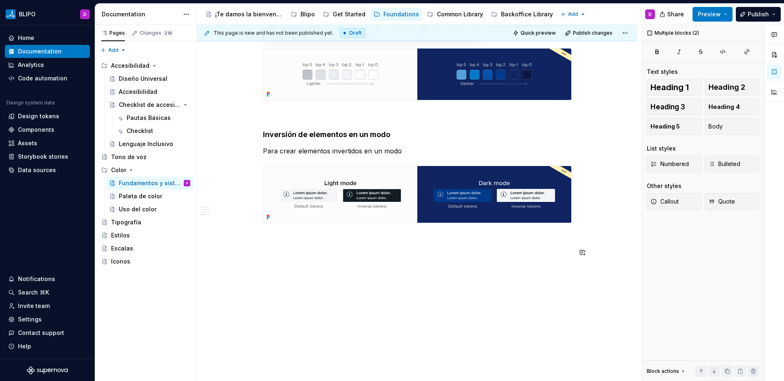
click at [274, 280] on h2 "Modos" at bounding box center [417, 278] width 309 height 13
click at [147, 211] on div "Uso del color" at bounding box center [138, 209] width 38 height 8
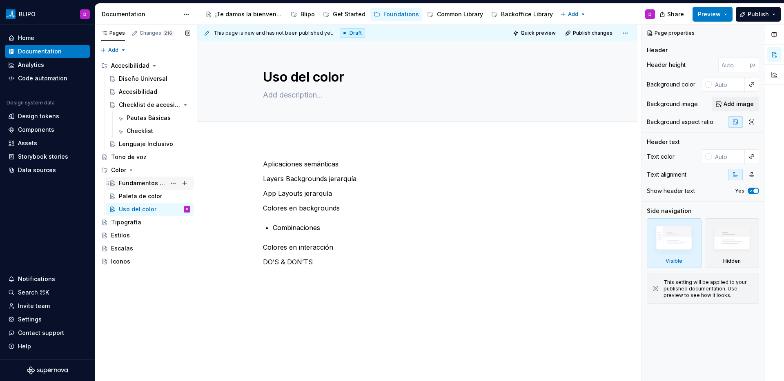
click at [148, 180] on div "Fundamentos y sistema" at bounding box center [142, 183] width 47 height 8
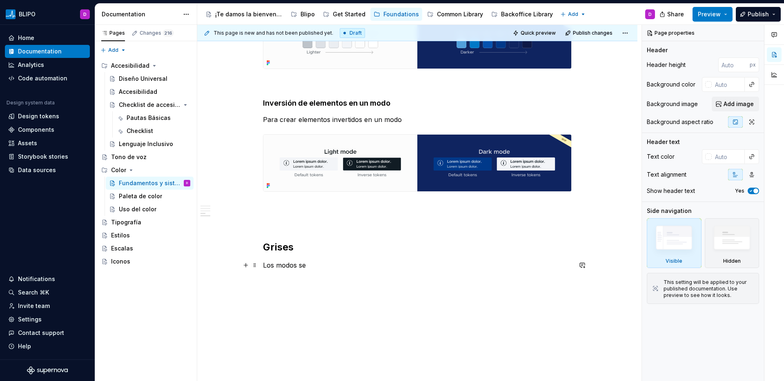
scroll to position [1165, 0]
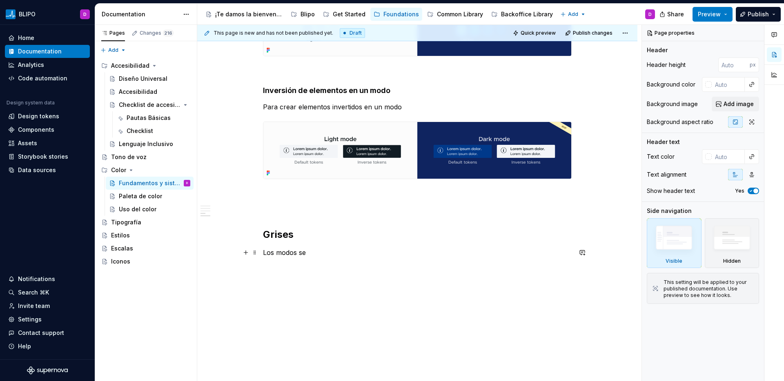
type textarea "*"
click at [312, 256] on p "Los modos se" at bounding box center [417, 253] width 309 height 10
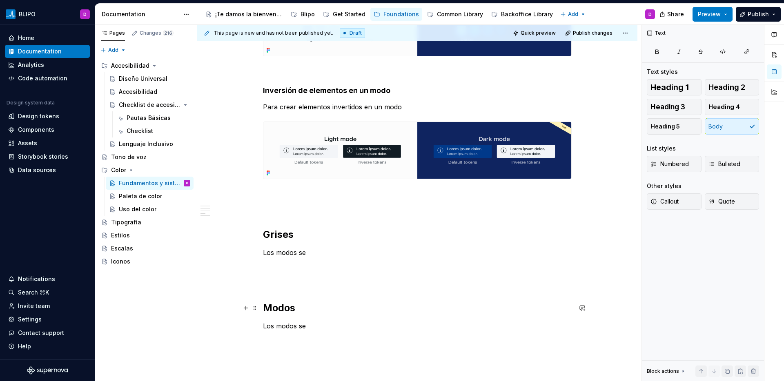
click at [267, 307] on h2 "Modos" at bounding box center [417, 308] width 309 height 13
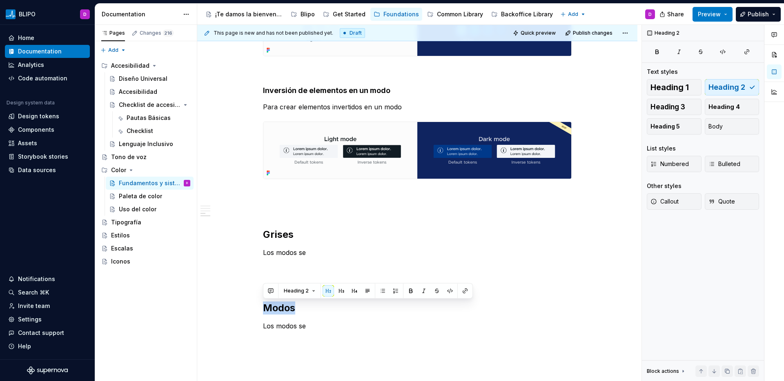
click at [273, 313] on h2 "Modos" at bounding box center [417, 308] width 309 height 13
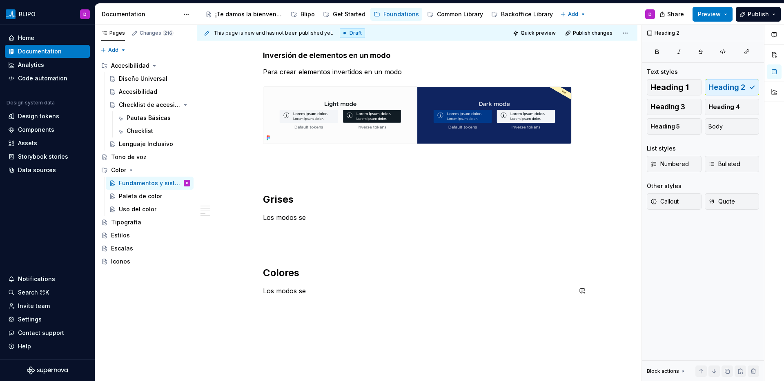
scroll to position [1238, 0]
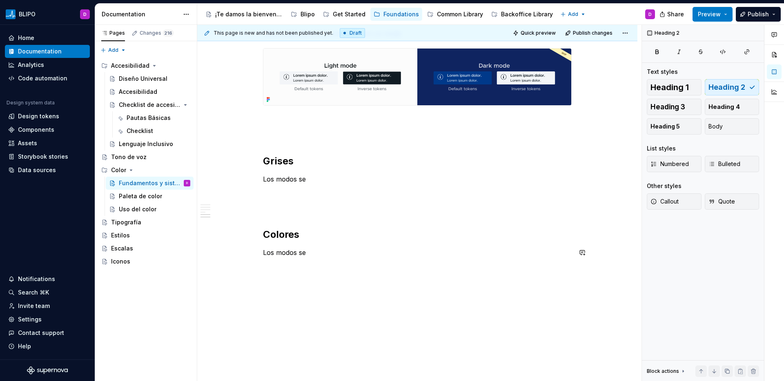
click at [276, 282] on p at bounding box center [417, 282] width 309 height 10
click at [273, 270] on p at bounding box center [417, 267] width 309 height 10
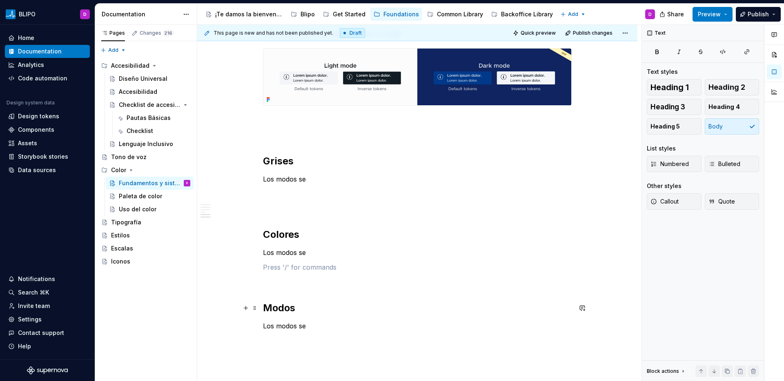
click at [276, 309] on h2 "Modos" at bounding box center [417, 308] width 309 height 13
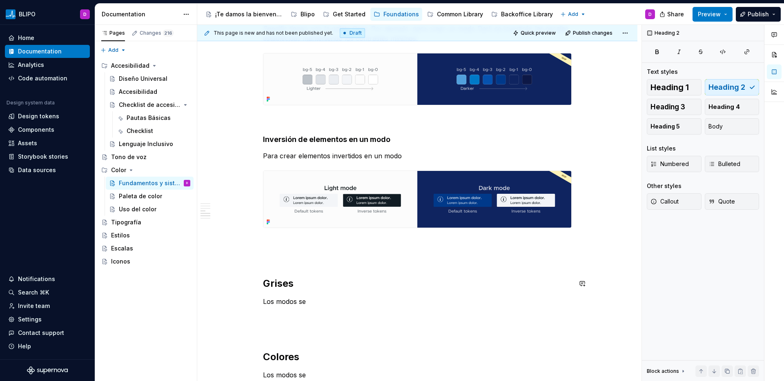
scroll to position [1103, 0]
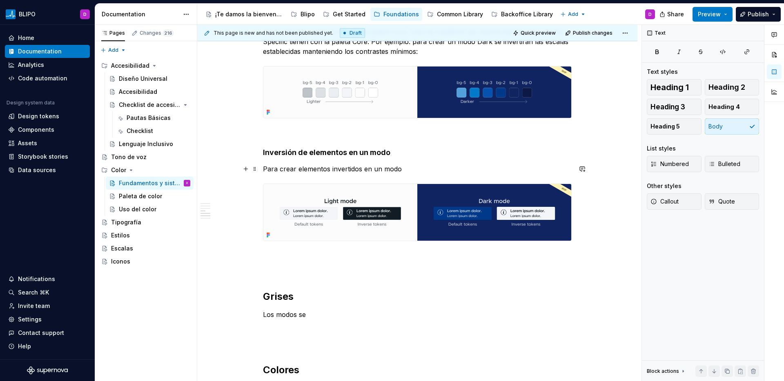
click at [319, 169] on p "Para crear elementos invertidos en un modo" at bounding box center [417, 169] width 309 height 10
click at [404, 171] on p "Para crear elementos invertidos en un modo" at bounding box center [417, 169] width 309 height 10
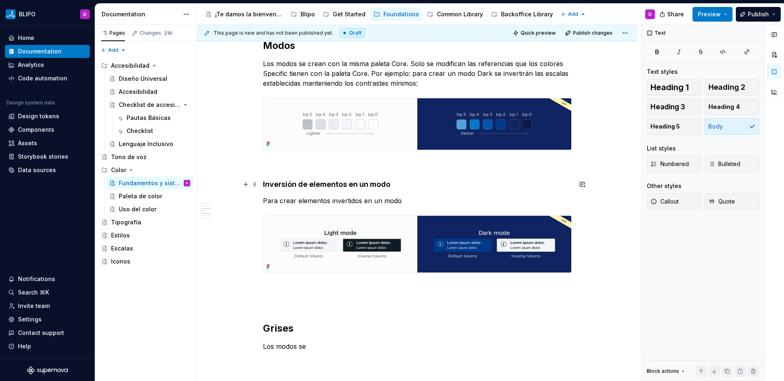
scroll to position [1030, 0]
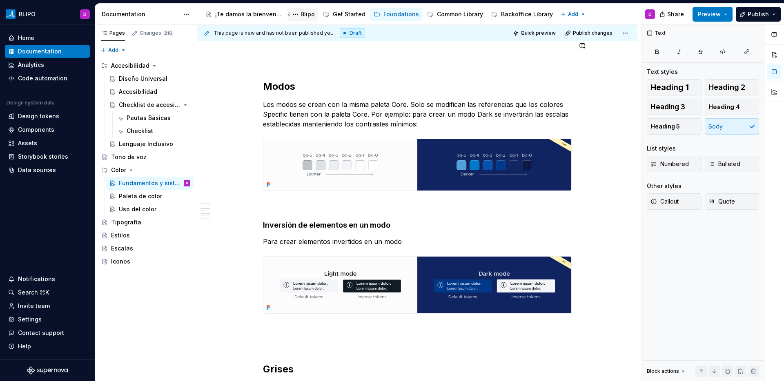
click at [306, 14] on div "Blipo" at bounding box center [307, 14] width 14 height 8
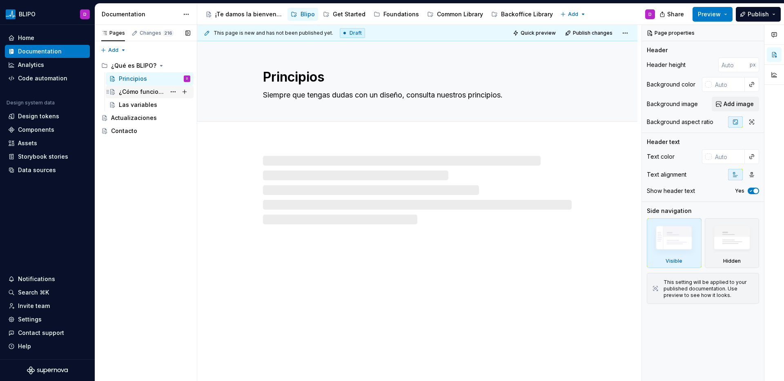
click at [148, 95] on div "¿Cómo funciona?" at bounding box center [142, 92] width 47 height 8
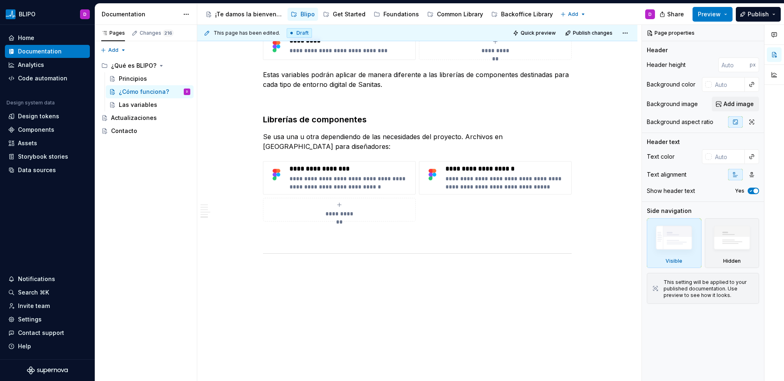
scroll to position [1084, 0]
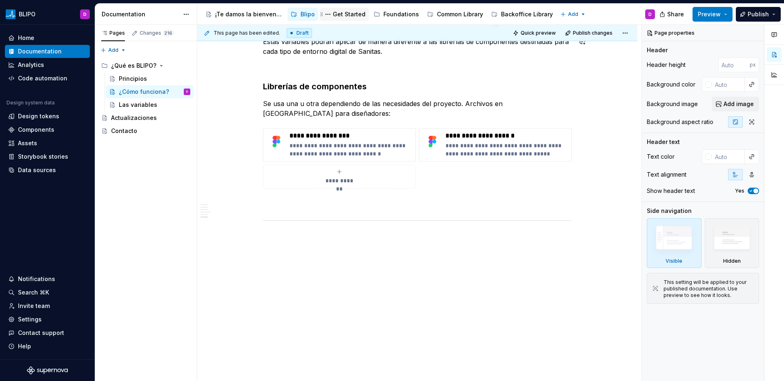
click at [346, 16] on div "Get Started" at bounding box center [349, 14] width 33 height 8
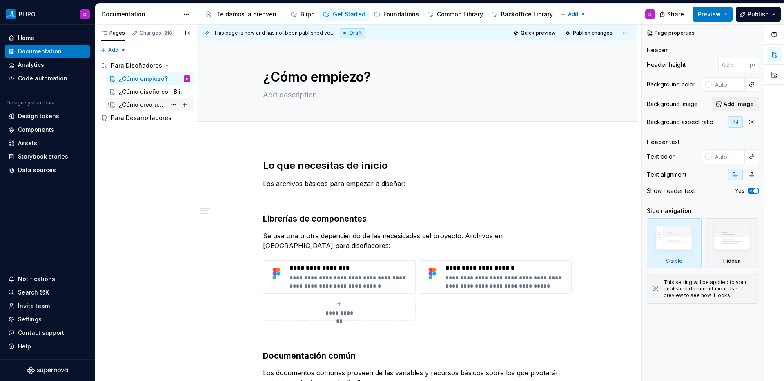
click at [152, 106] on div "¿Cómo creo un componente?" at bounding box center [142, 105] width 47 height 8
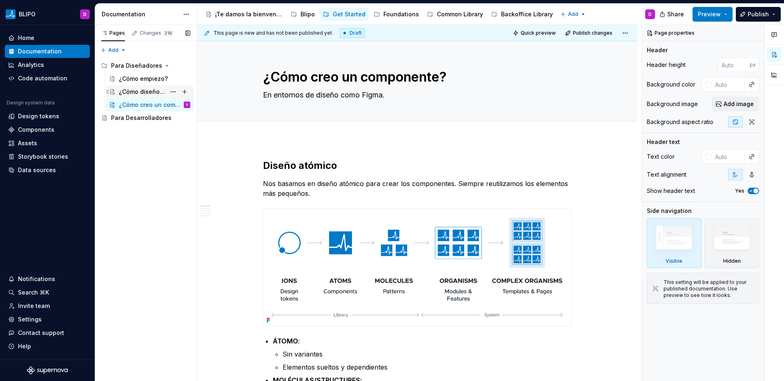
click at [148, 95] on div "¿Cómo diseño con Blipo?" at bounding box center [142, 92] width 47 height 8
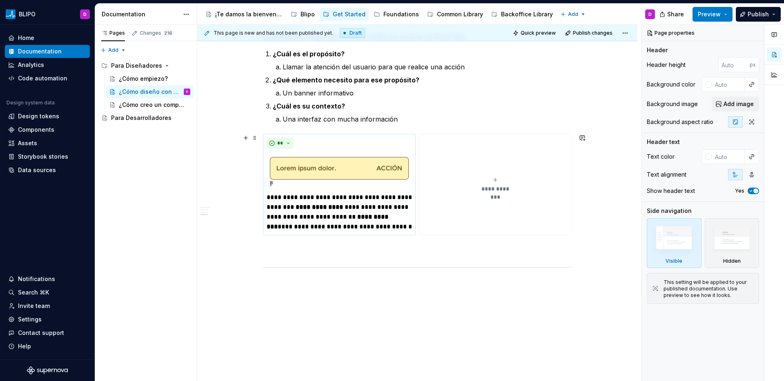
scroll to position [900, 0]
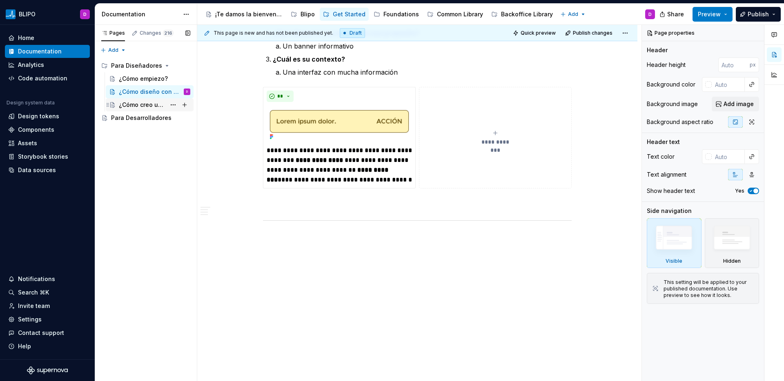
click at [144, 108] on div "¿Cómo creo un componente?" at bounding box center [142, 105] width 47 height 8
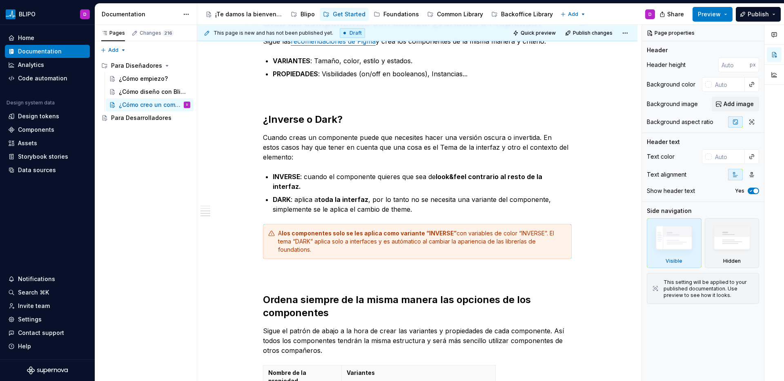
scroll to position [690, 0]
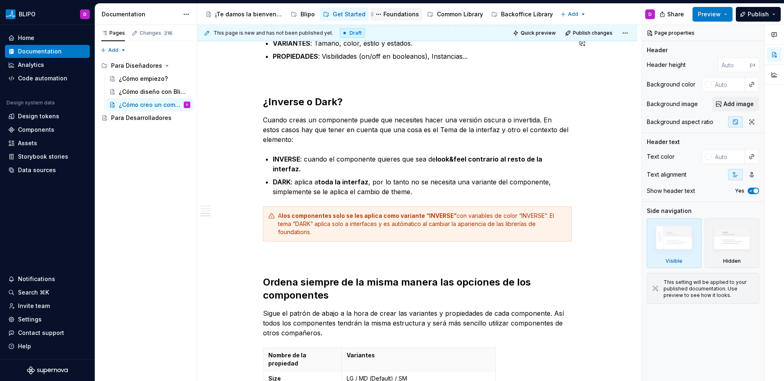
click at [399, 15] on div "Foundations" at bounding box center [401, 14] width 36 height 8
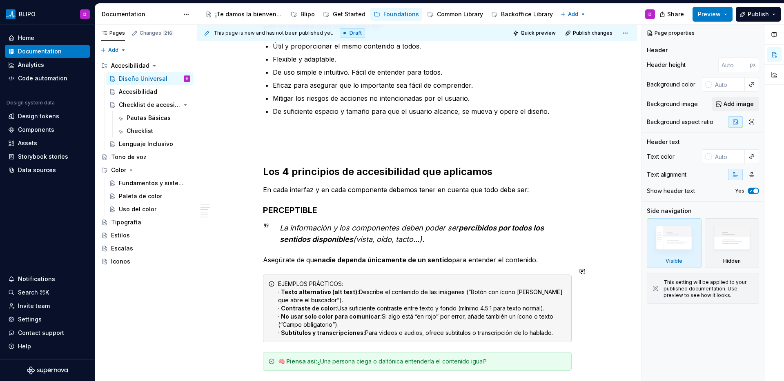
scroll to position [373, 0]
click at [134, 185] on div "Fundamentos y sistema" at bounding box center [142, 183] width 47 height 8
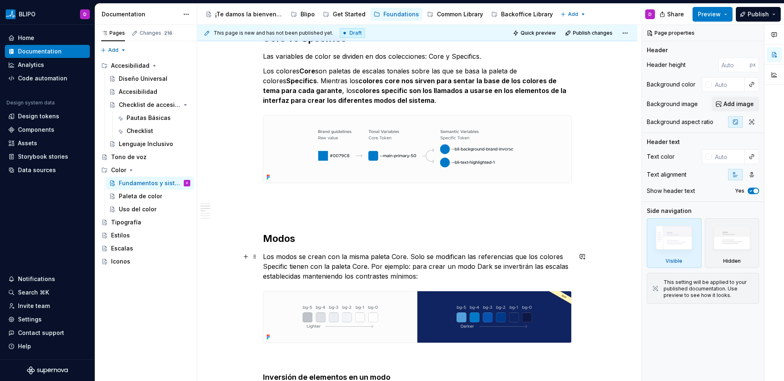
scroll to position [1047, 0]
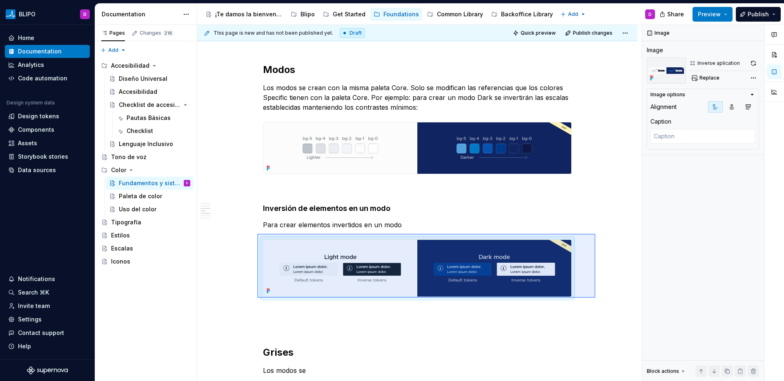
drag, startPoint x: 595, startPoint y: 298, endPoint x: 256, endPoint y: 234, distance: 345.6
click at [256, 234] on div "This page is new and has not been published yet. Draft Quick preview Publish ch…" at bounding box center [419, 203] width 444 height 357
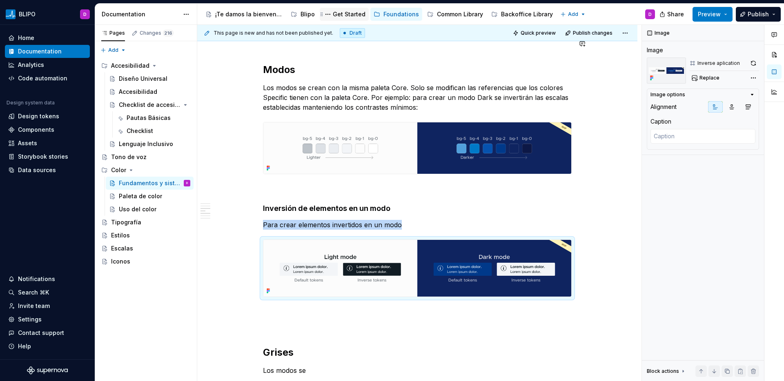
click at [350, 11] on div "Get Started" at bounding box center [349, 14] width 33 height 8
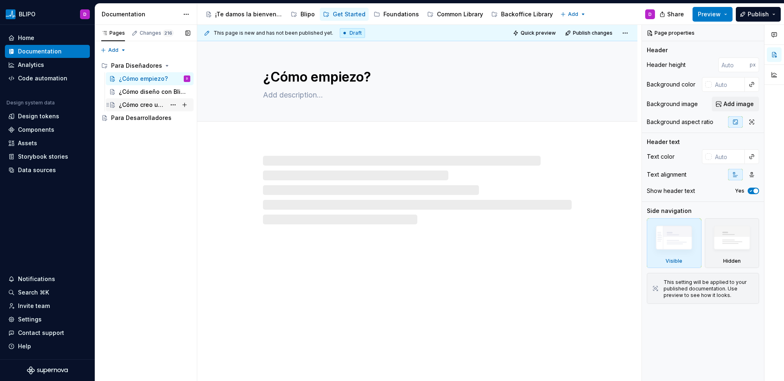
click at [144, 103] on div "¿Cómo creo un componente?" at bounding box center [142, 105] width 47 height 8
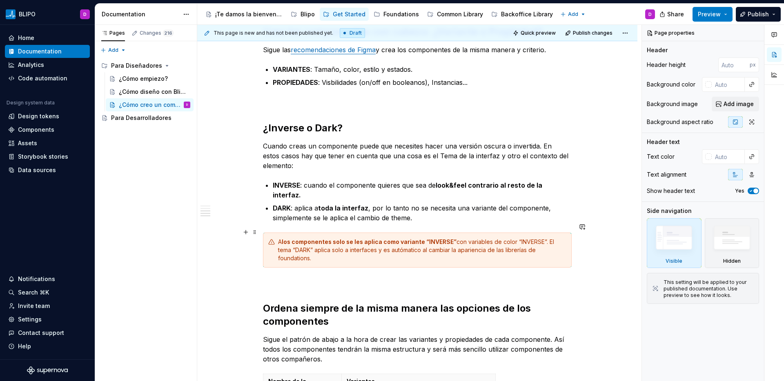
scroll to position [665, 0]
click at [587, 253] on div "Diseño atómico Nos basamos en diseño atómico para crear los componentes. Siempr…" at bounding box center [417, 149] width 440 height 1349
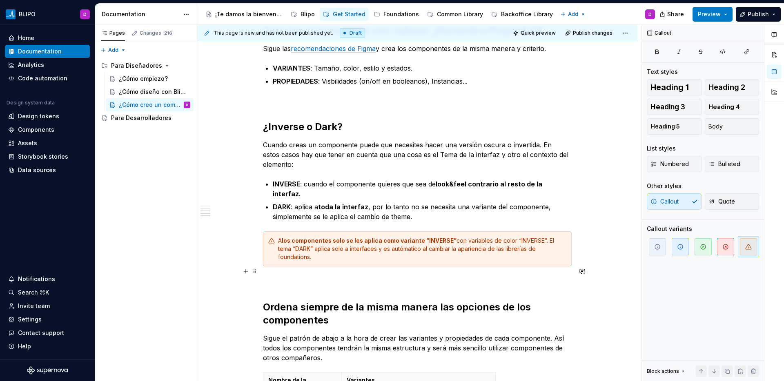
click at [415, 276] on p at bounding box center [417, 281] width 309 height 10
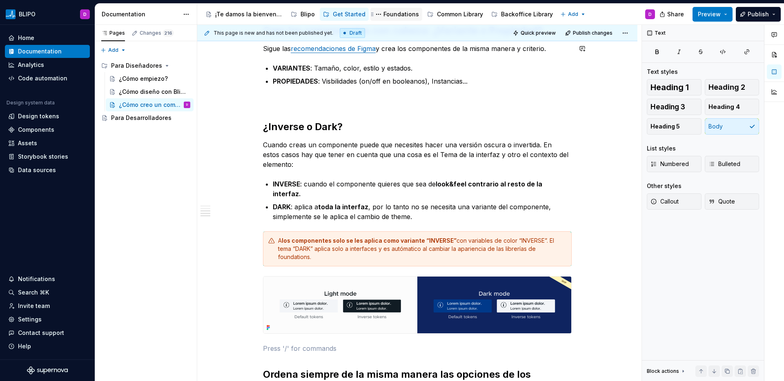
click at [392, 15] on div "Foundations" at bounding box center [401, 14] width 36 height 8
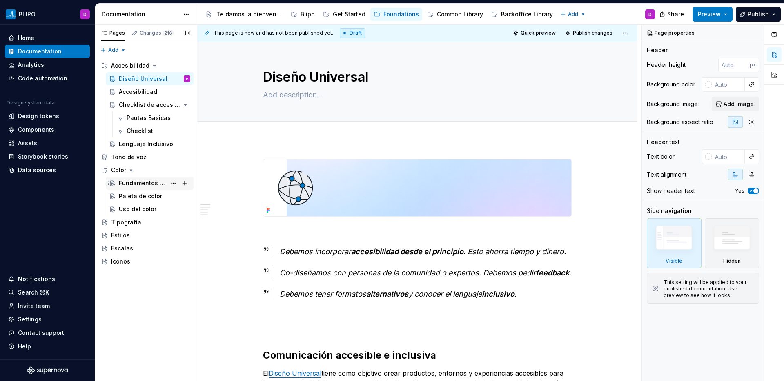
click at [145, 181] on div "Fundamentos y sistema" at bounding box center [142, 183] width 47 height 8
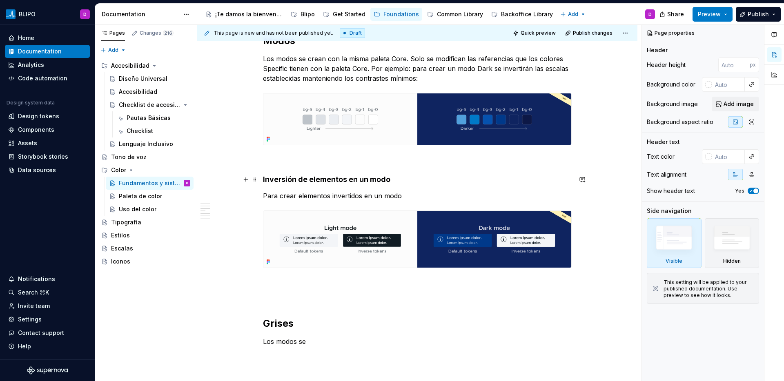
scroll to position [1092, 0]
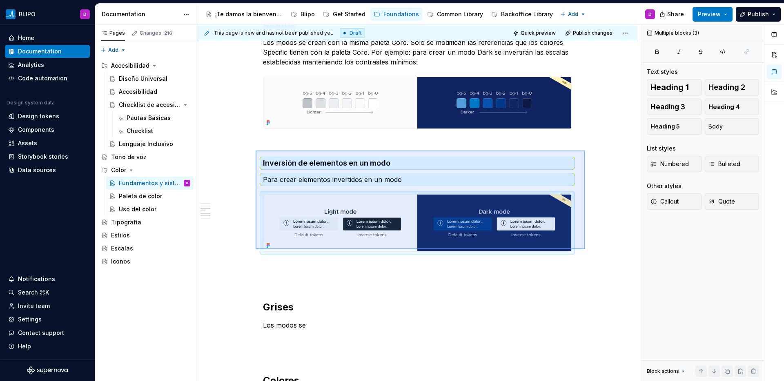
drag, startPoint x: 585, startPoint y: 249, endPoint x: 256, endPoint y: 151, distance: 343.9
click at [256, 151] on div "This page is new and has not been published yet. Draft Quick preview Publish ch…" at bounding box center [419, 203] width 444 height 357
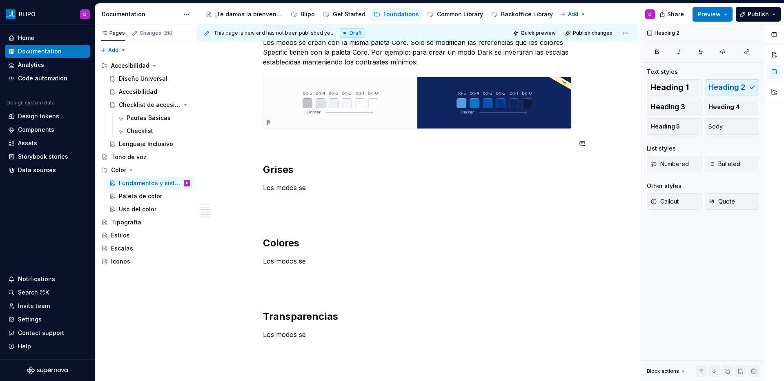
click at [266, 144] on p at bounding box center [417, 144] width 309 height 10
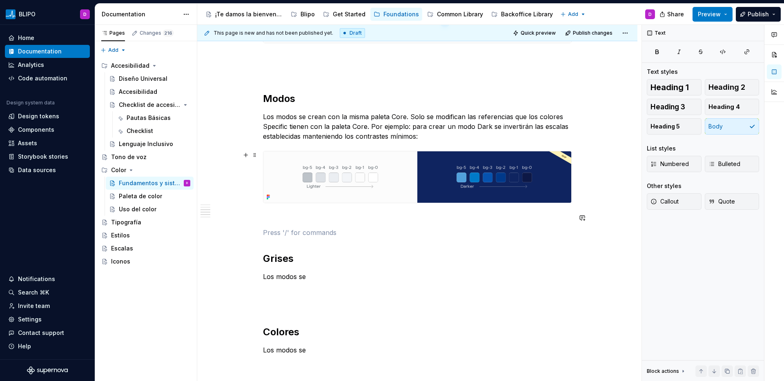
scroll to position [1017, 0]
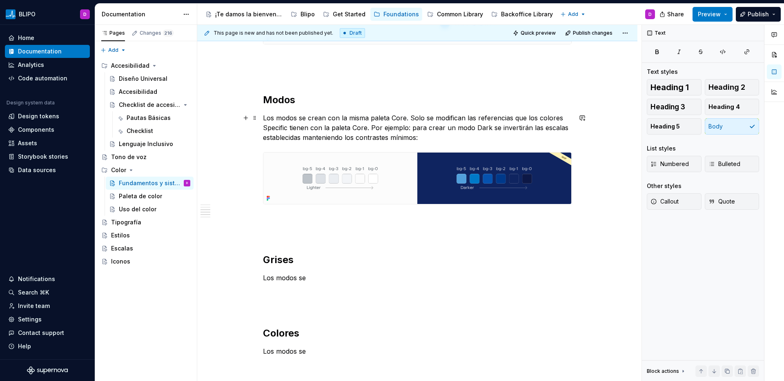
click at [370, 129] on p "Los modos se crean con la misma paleta Core. Solo se modifican las referencias …" at bounding box center [417, 127] width 309 height 29
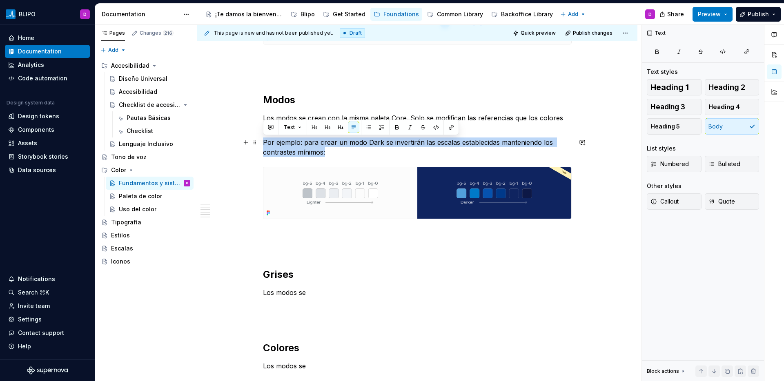
drag, startPoint x: 325, startPoint y: 153, endPoint x: 263, endPoint y: 144, distance: 61.9
click at [263, 144] on p "Por ejemplo: para crear un modo Dark se invertirán las escalas establecidas man…" at bounding box center [417, 148] width 309 height 20
click at [407, 127] on button "button" at bounding box center [409, 127] width 11 height 11
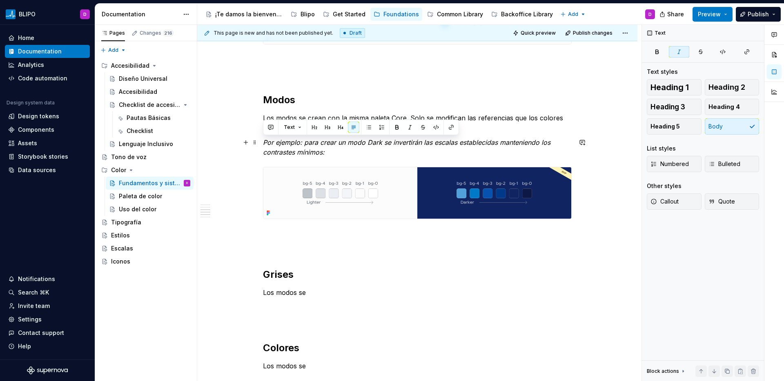
click at [407, 152] on p "Por ejemplo: para crear un modo Dark se invertirán las escalas establecidas man…" at bounding box center [417, 148] width 309 height 20
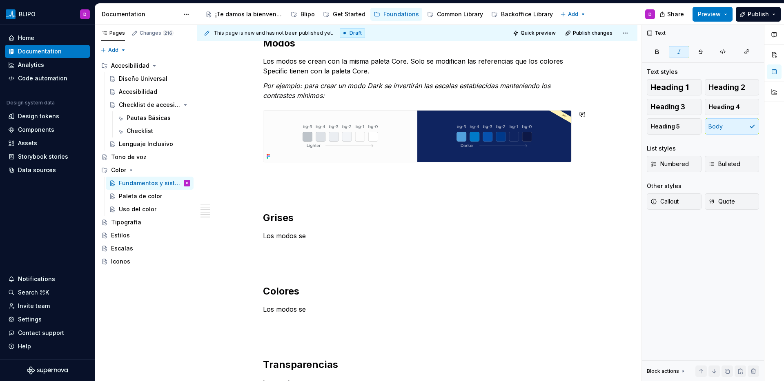
scroll to position [1074, 0]
click at [136, 207] on div "Uso del color" at bounding box center [138, 209] width 38 height 8
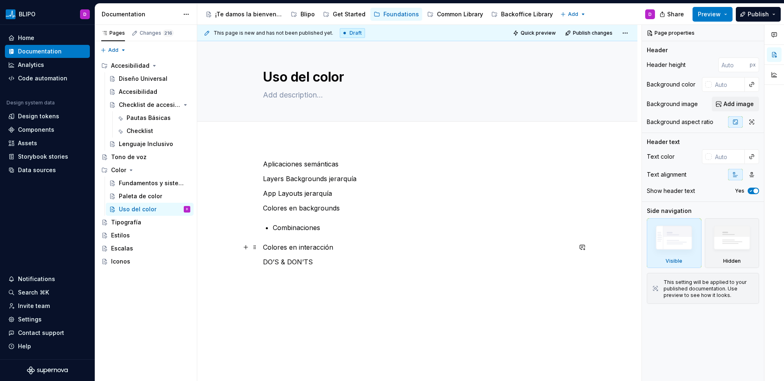
type textarea "*"
click at [341, 249] on p "Colores en interacción" at bounding box center [417, 247] width 309 height 10
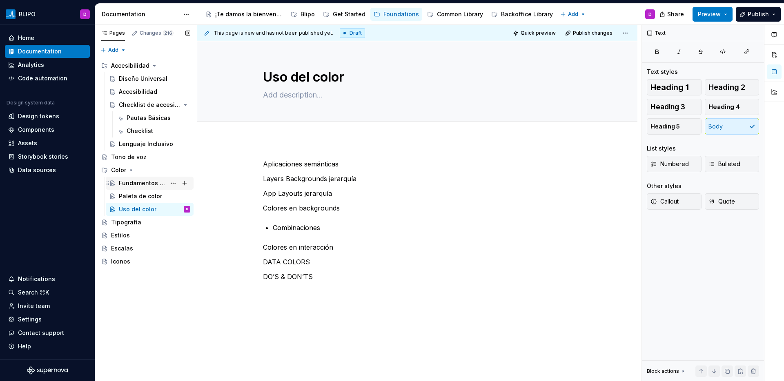
click at [152, 181] on div "Fundamentos y sistema" at bounding box center [142, 183] width 47 height 8
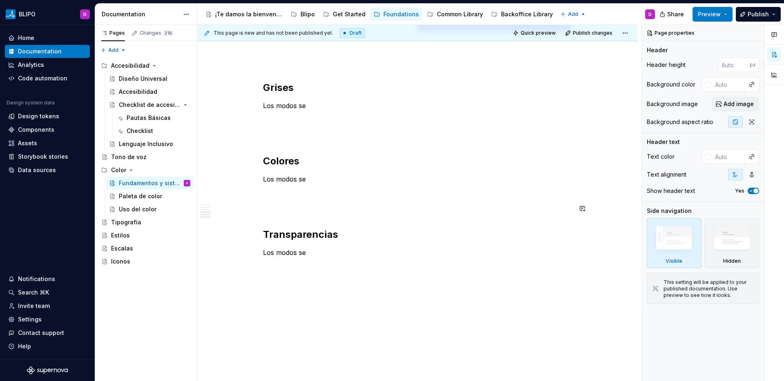
scroll to position [1049, 0]
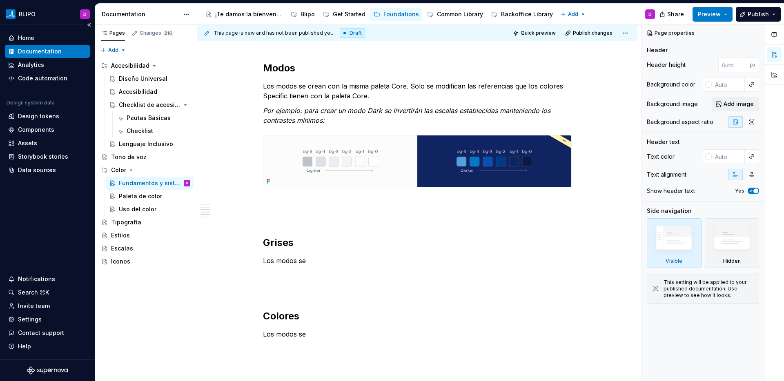
type textarea "*"
